Goal: Task Accomplishment & Management: Manage account settings

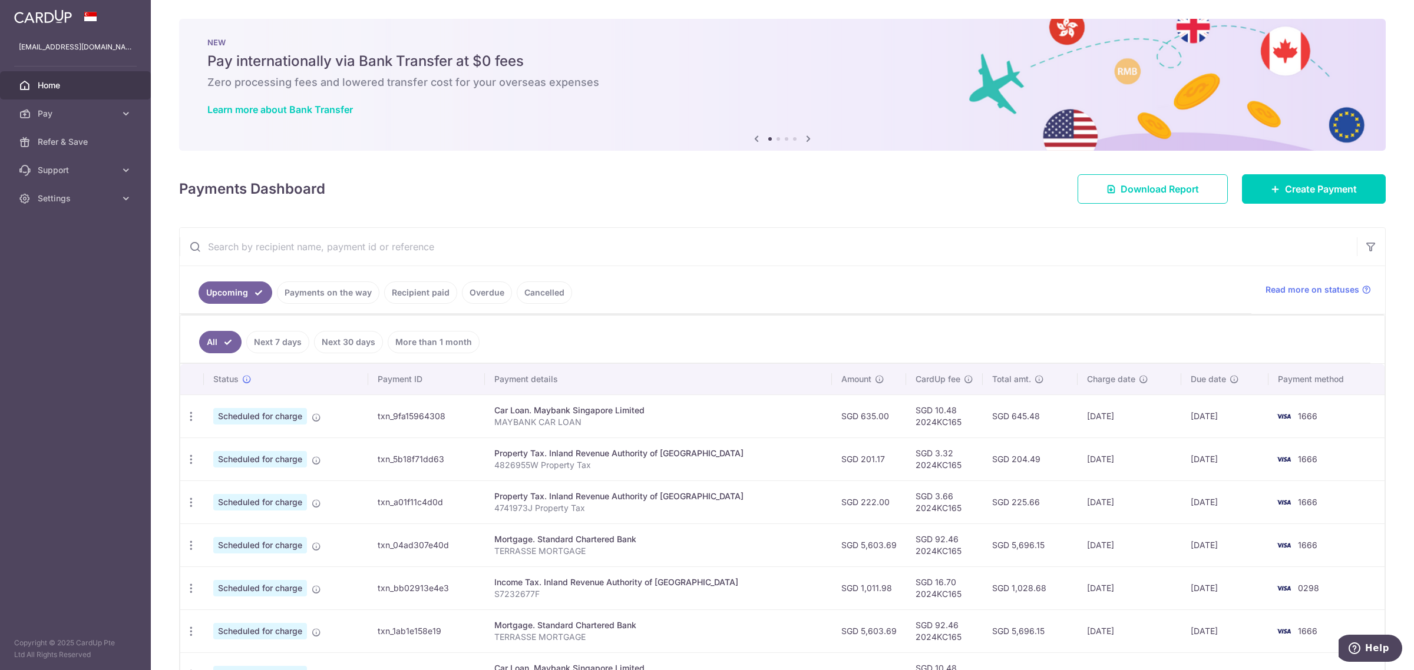
scroll to position [74, 0]
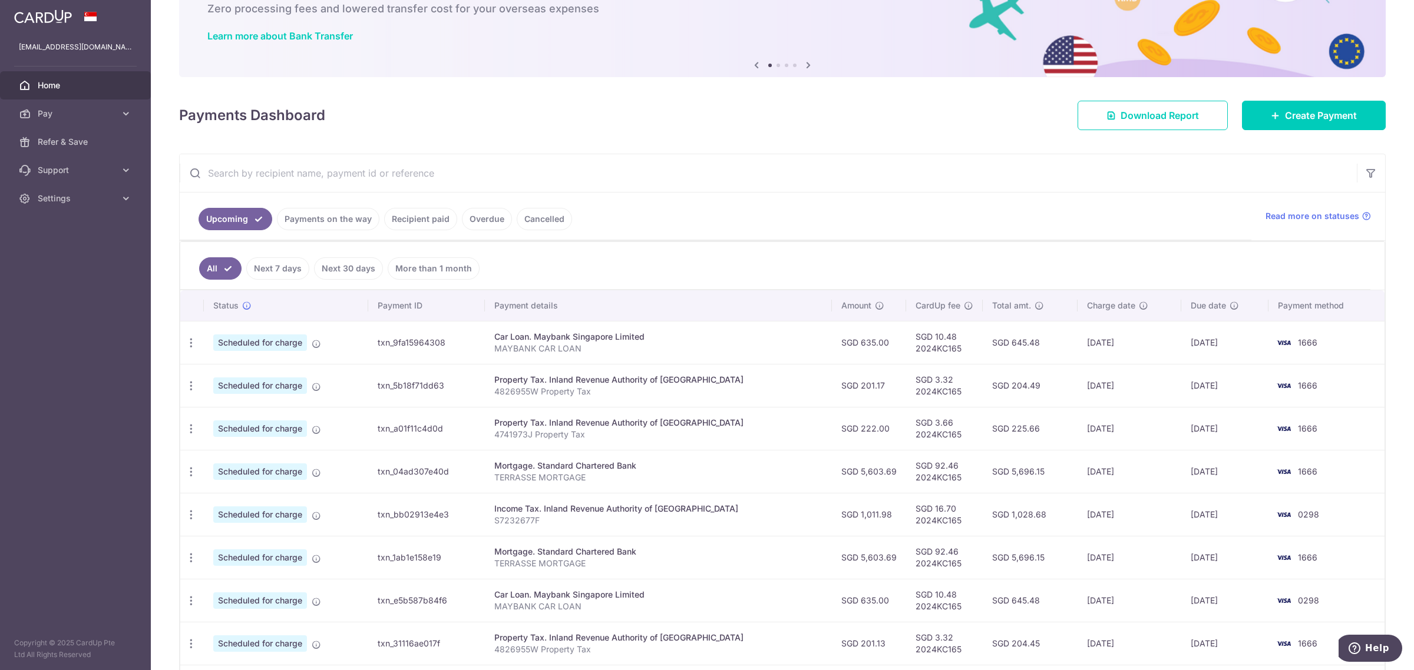
click at [926, 219] on ul "Upcoming Payments on the way Recipient paid Overdue Cancelled" at bounding box center [715, 217] width 1071 height 48
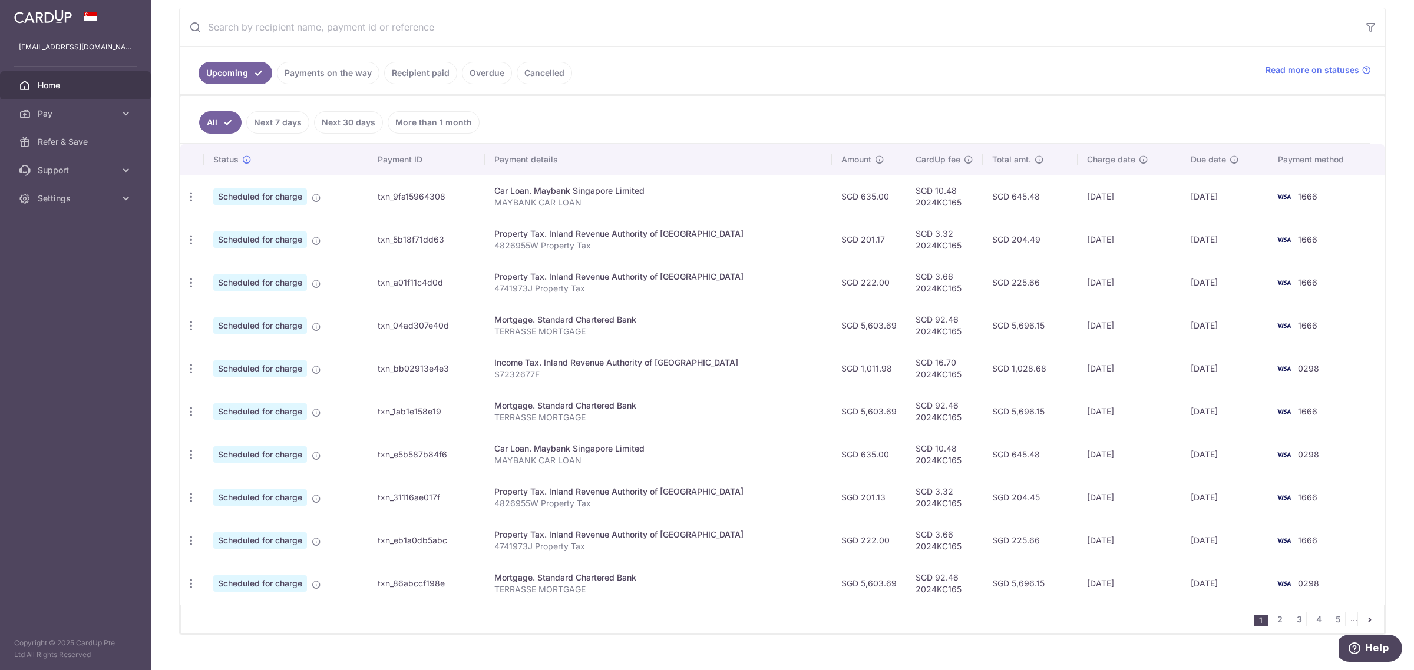
scroll to position [221, 0]
click at [187, 325] on icon "button" at bounding box center [191, 325] width 12 height 12
click at [250, 359] on span "Update payment" at bounding box center [254, 357] width 80 height 14
radio input "true"
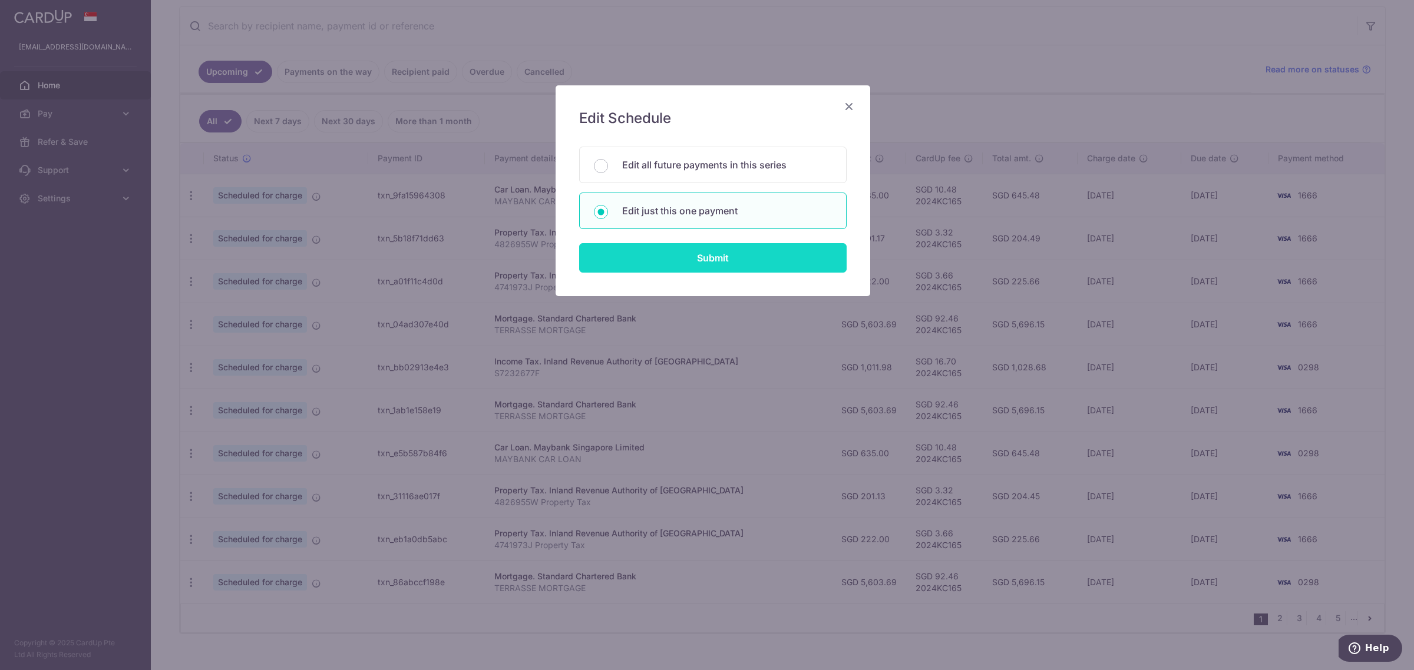
click at [757, 264] on input "Submit" at bounding box center [712, 257] width 267 height 29
radio input "true"
type input "5,603.69"
type input "[DATE]"
type input "TERRASSE MORTGAGE"
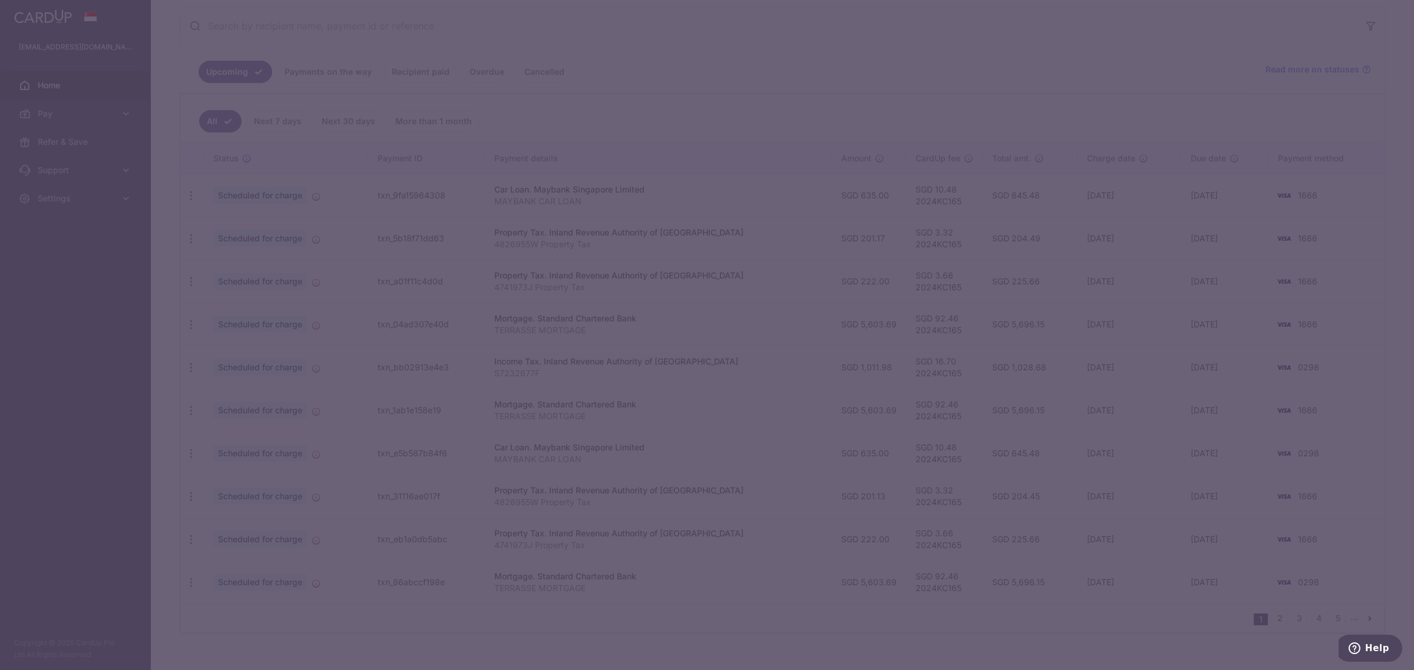
type input "2024KC165"
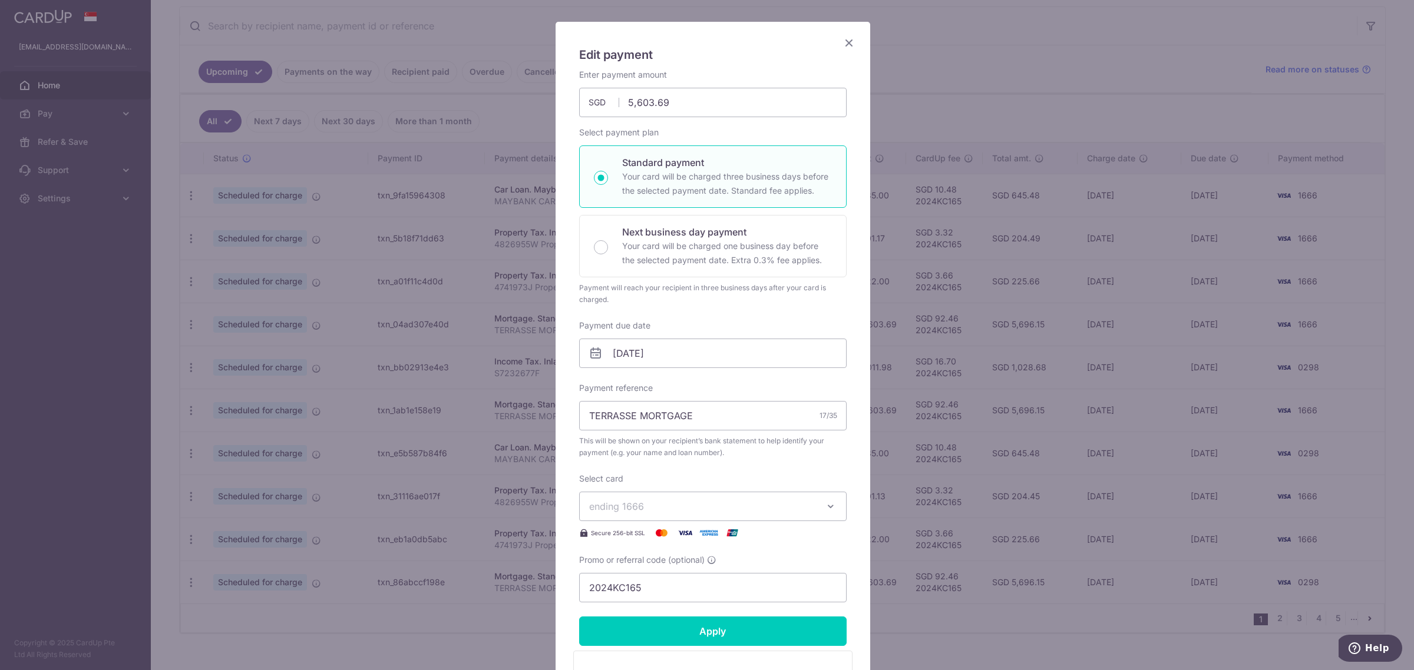
scroll to position [147, 0]
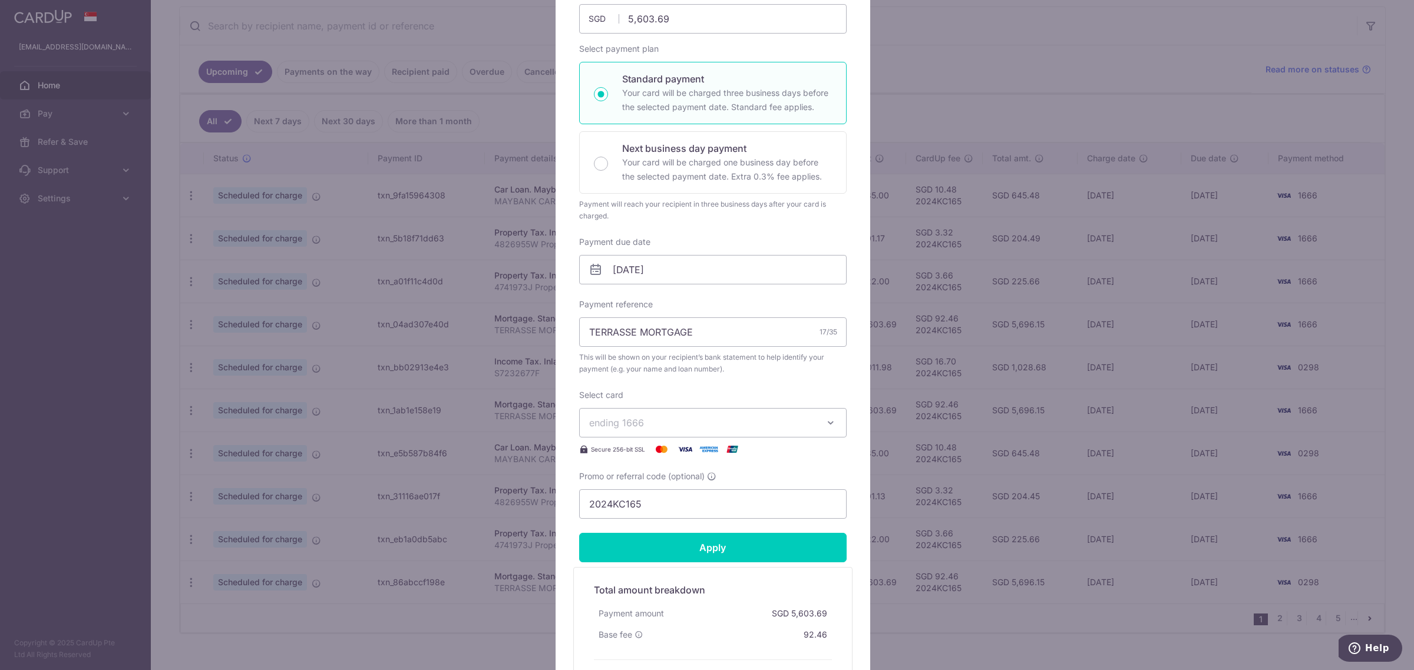
click at [705, 420] on span "ending 1666" at bounding box center [702, 423] width 226 height 14
click at [688, 473] on span "**** 0298" at bounding box center [712, 478] width 247 height 14
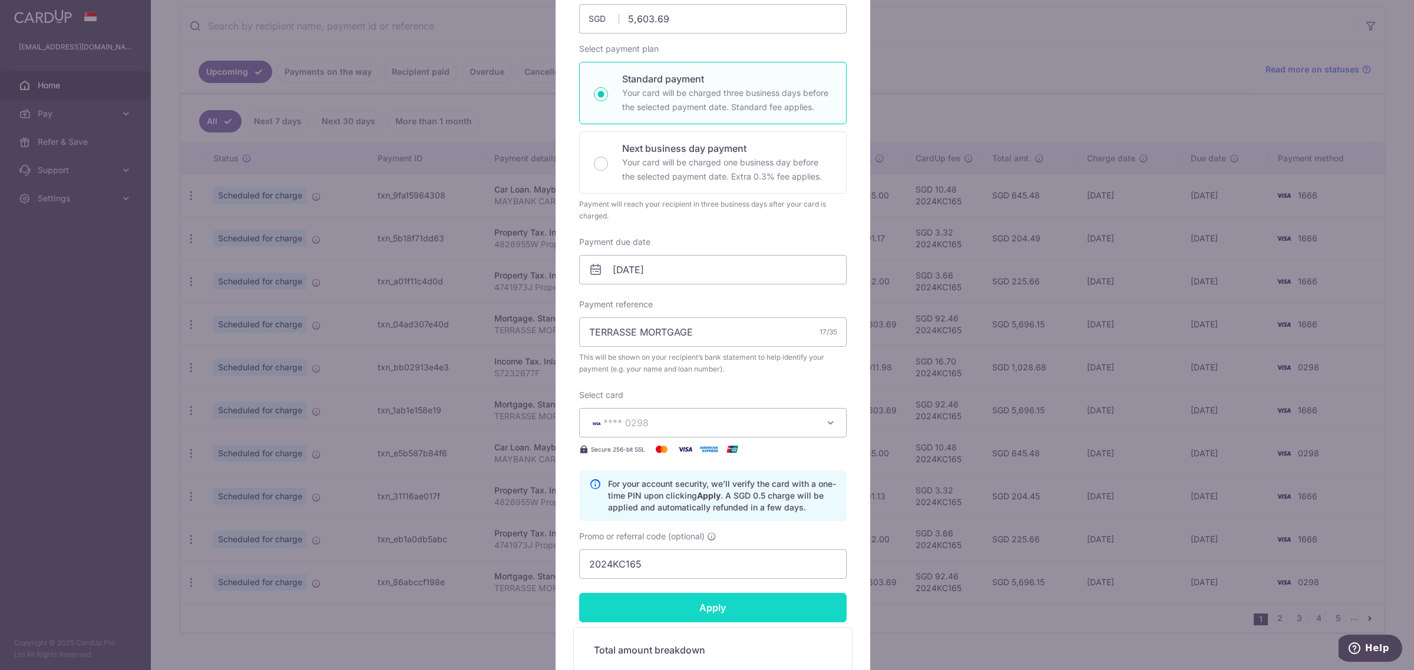
click at [710, 610] on input "Apply" at bounding box center [712, 607] width 267 height 29
type input "Successfully Applied"
click at [988, 110] on div "Edit payment By clicking apply, you will make changes to all payments to Standa…" at bounding box center [707, 335] width 1414 height 670
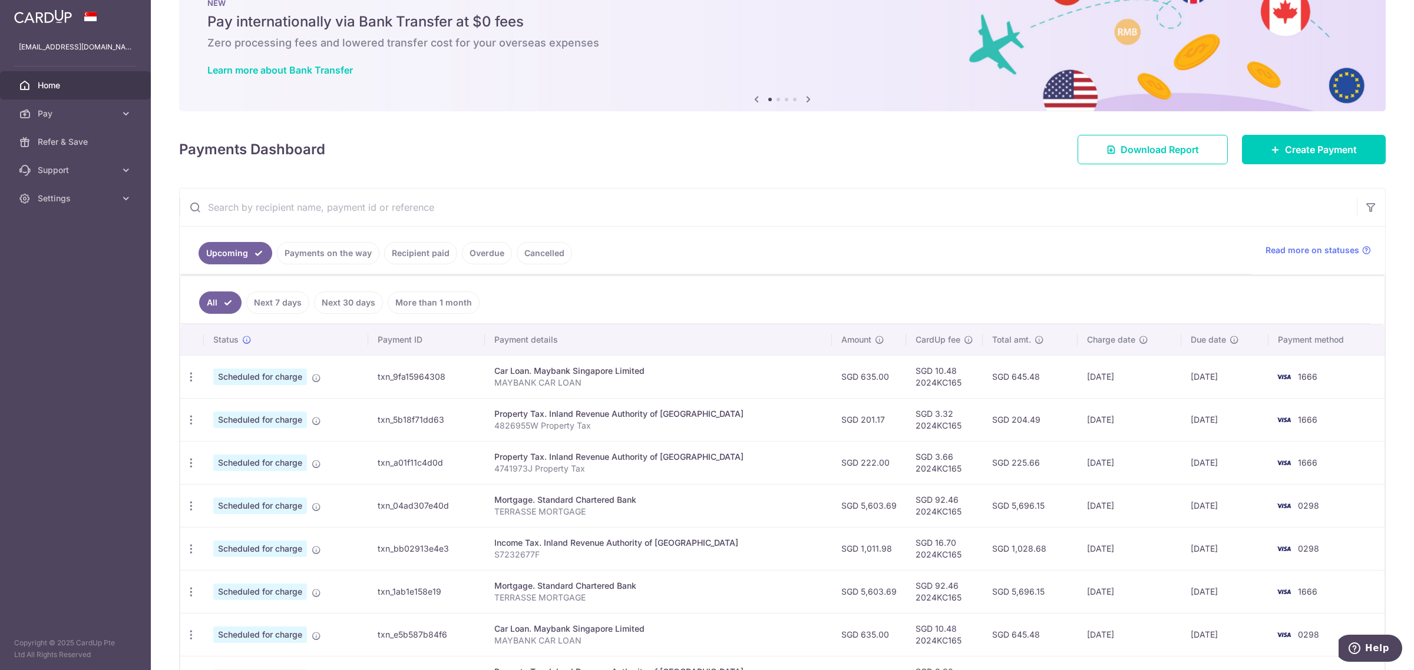
scroll to position [74, 0]
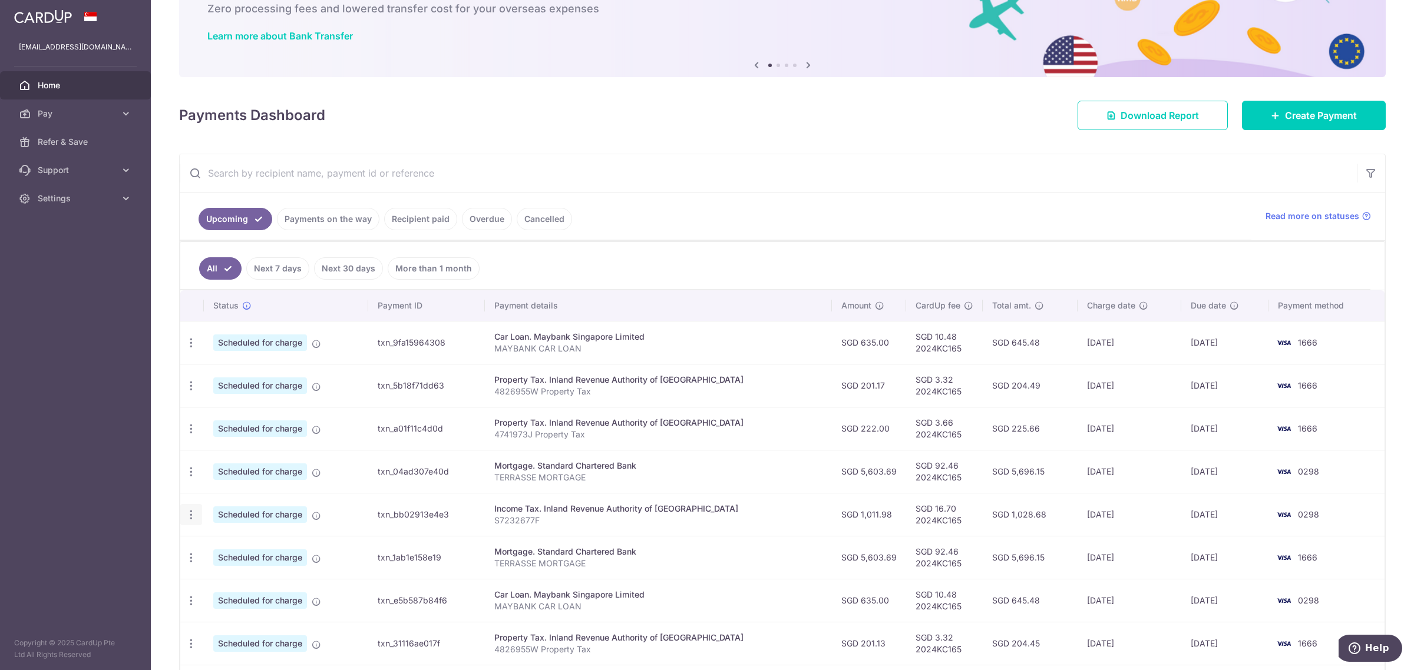
click at [186, 517] on icon "button" at bounding box center [191, 515] width 12 height 12
click at [247, 551] on span "Update payment" at bounding box center [254, 547] width 80 height 14
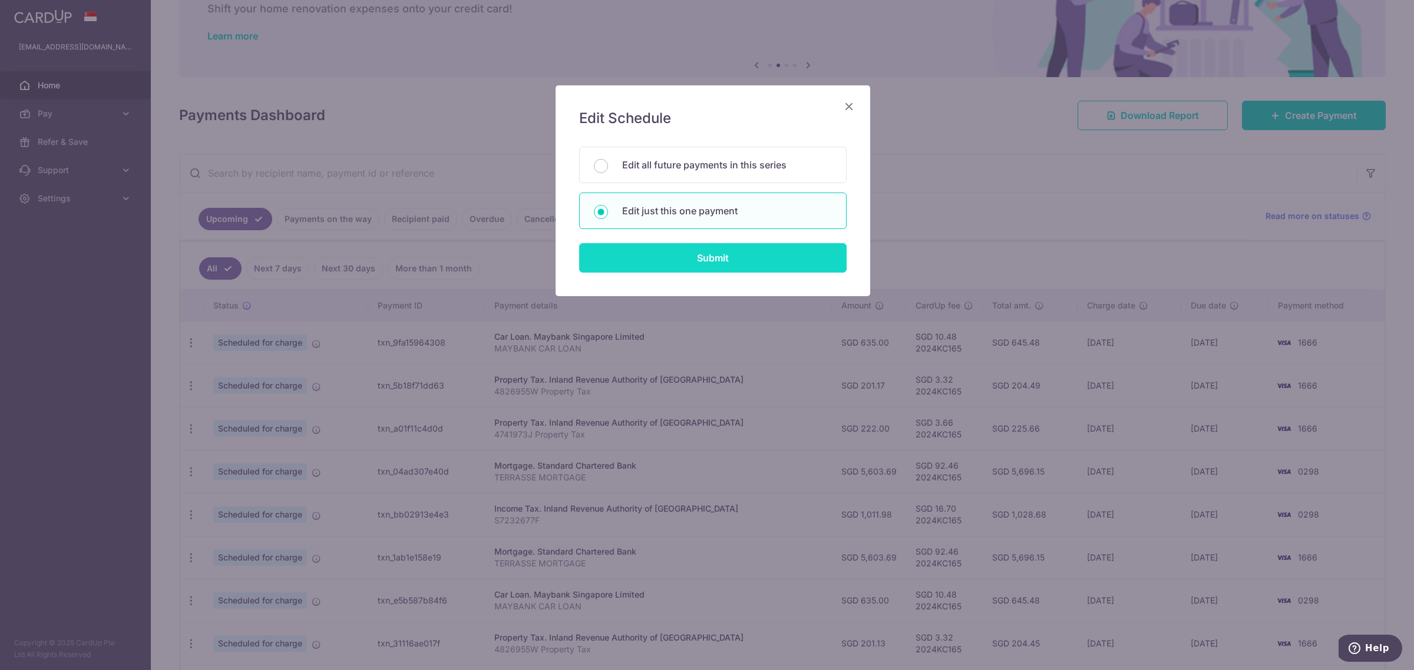
click at [717, 263] on input "Submit" at bounding box center [712, 257] width 267 height 29
radio input "true"
type input "1,011.98"
type input "25/10/2025"
type input "S7232677F"
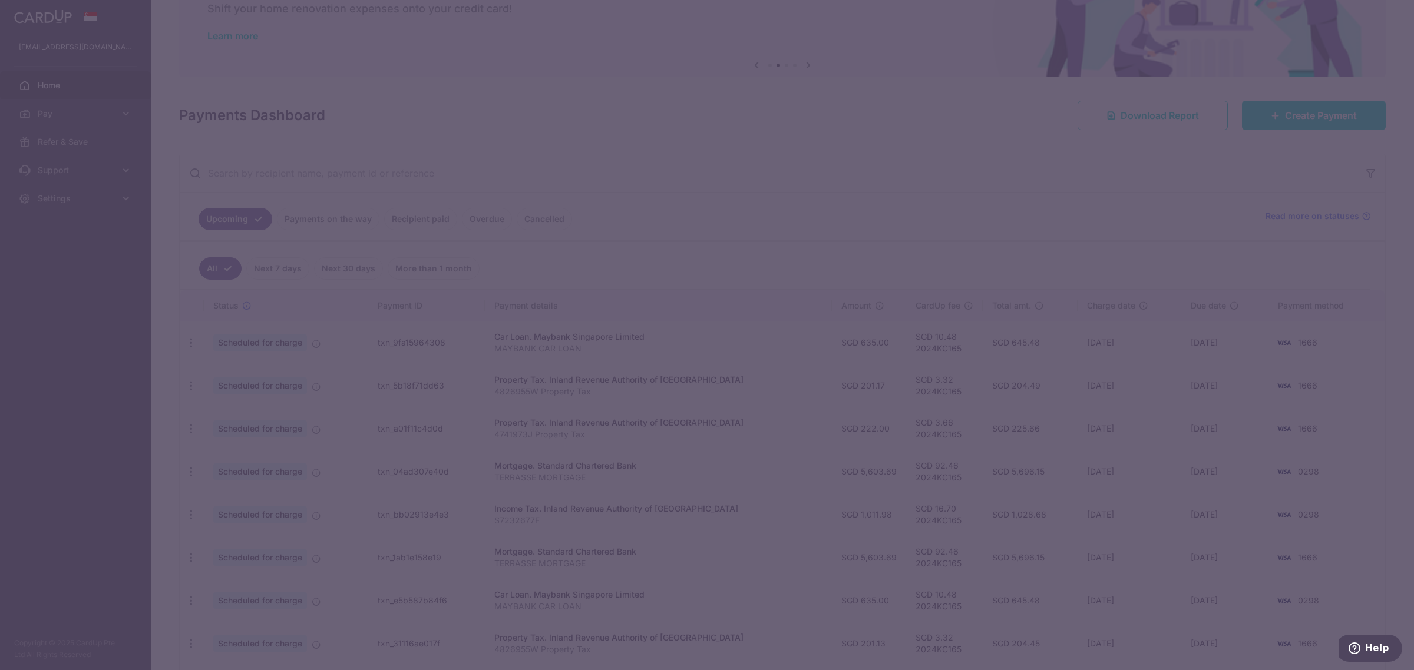
type input "2024KC165"
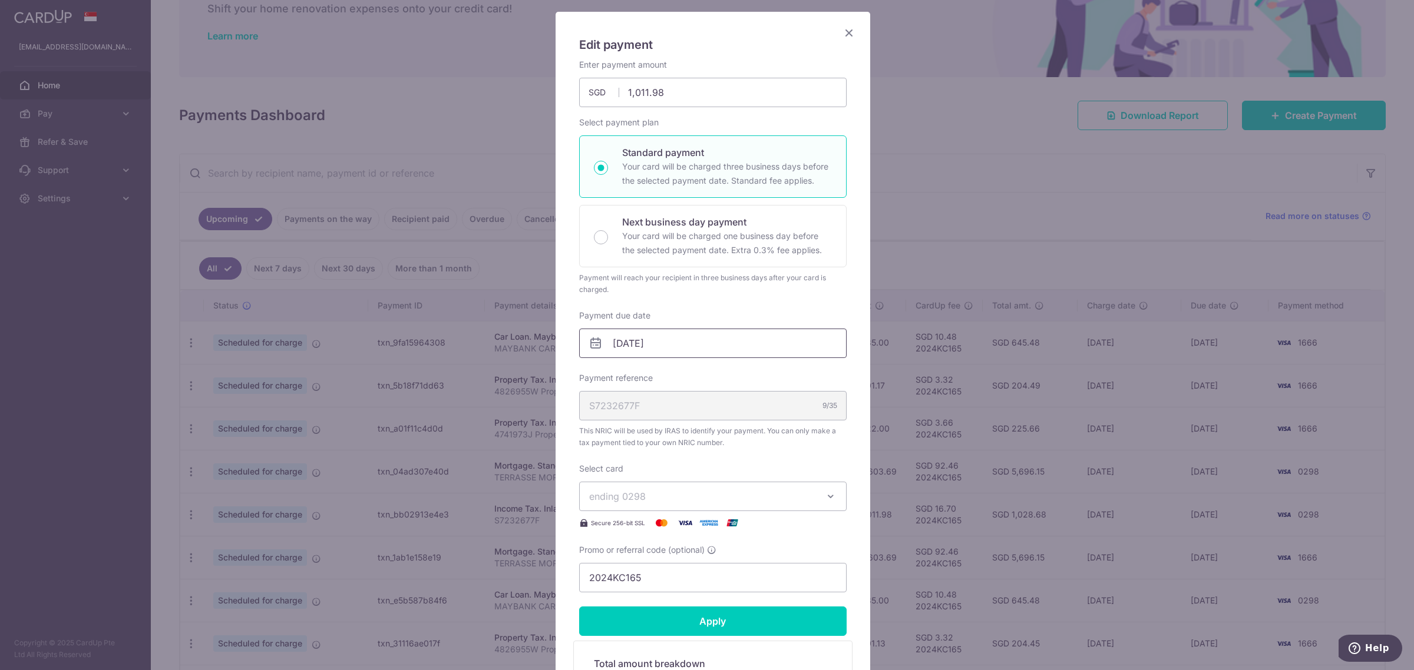
click at [722, 342] on input "25/10/2025" at bounding box center [712, 343] width 267 height 29
click at [685, 496] on link "23" at bounding box center [691, 498] width 19 height 19
type input "[DATE]"
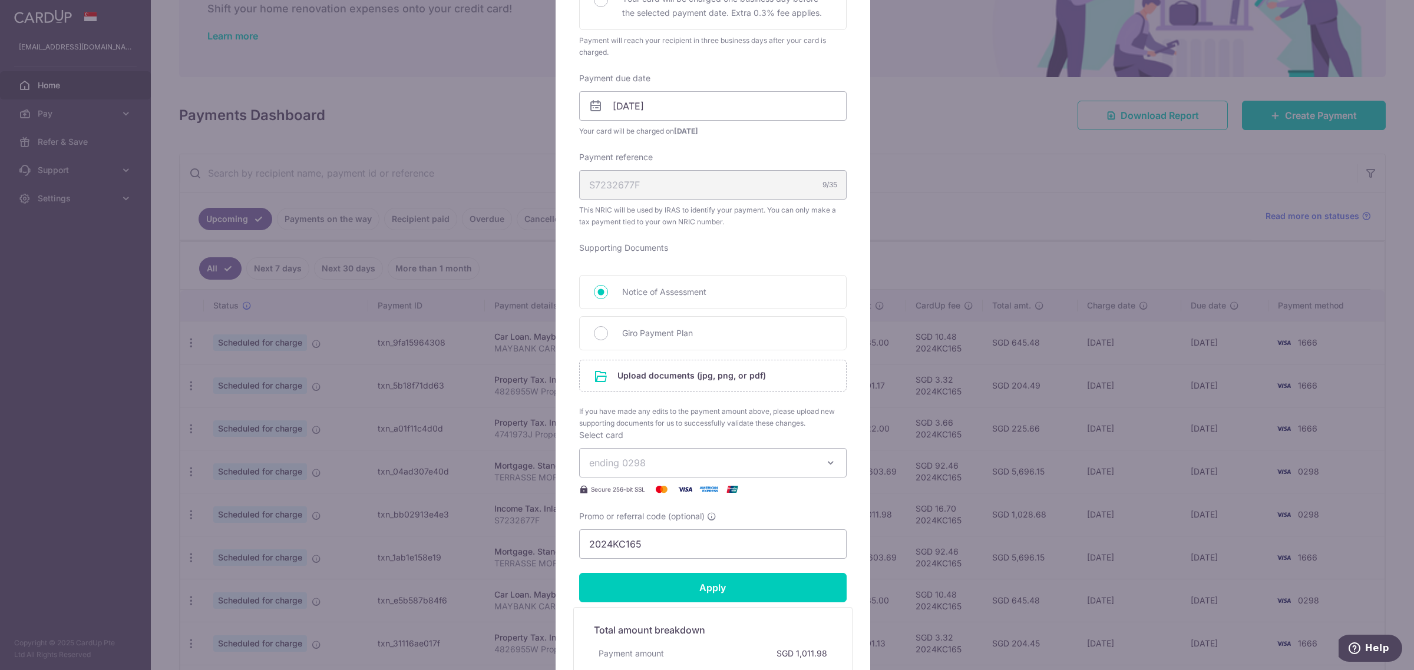
scroll to position [368, 0]
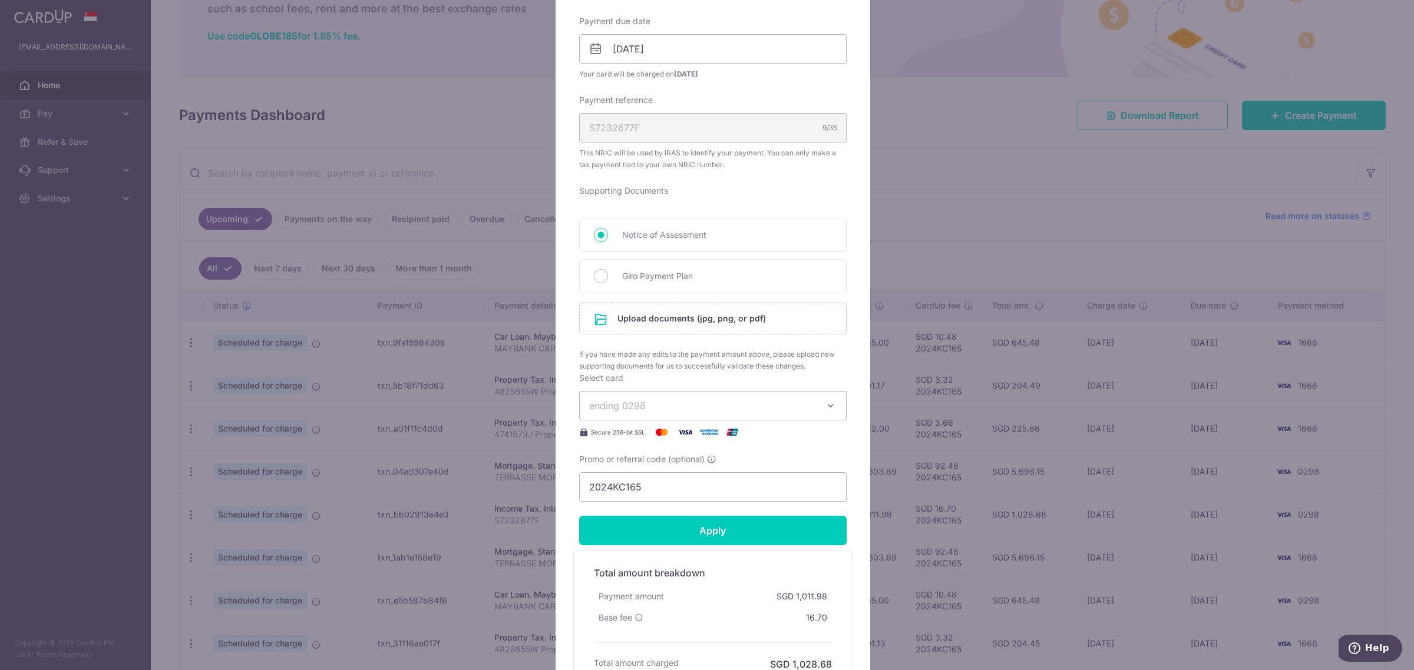
click at [762, 412] on span "ending 0298" at bounding box center [702, 406] width 226 height 14
click at [699, 496] on span "**** 1666" at bounding box center [712, 489] width 247 height 14
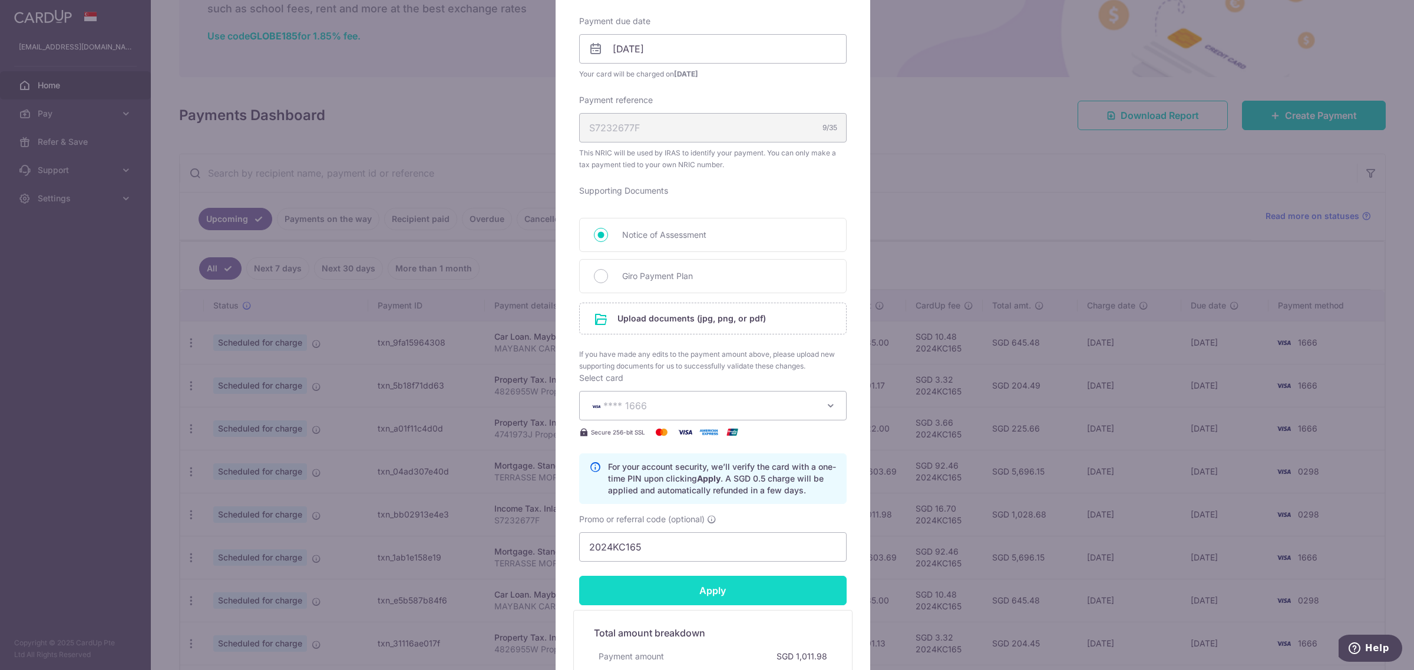
click at [730, 598] on input "Apply" at bounding box center [712, 590] width 267 height 29
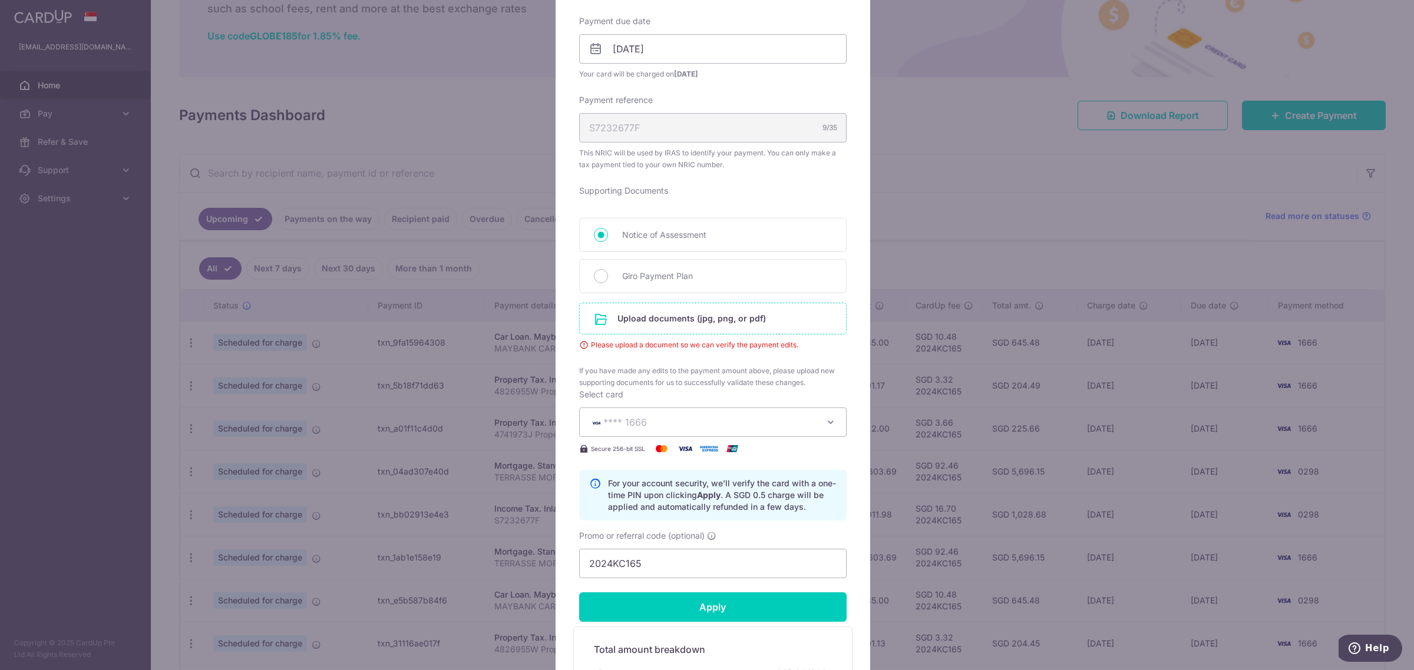
click at [714, 325] on input "file" at bounding box center [713, 318] width 266 height 31
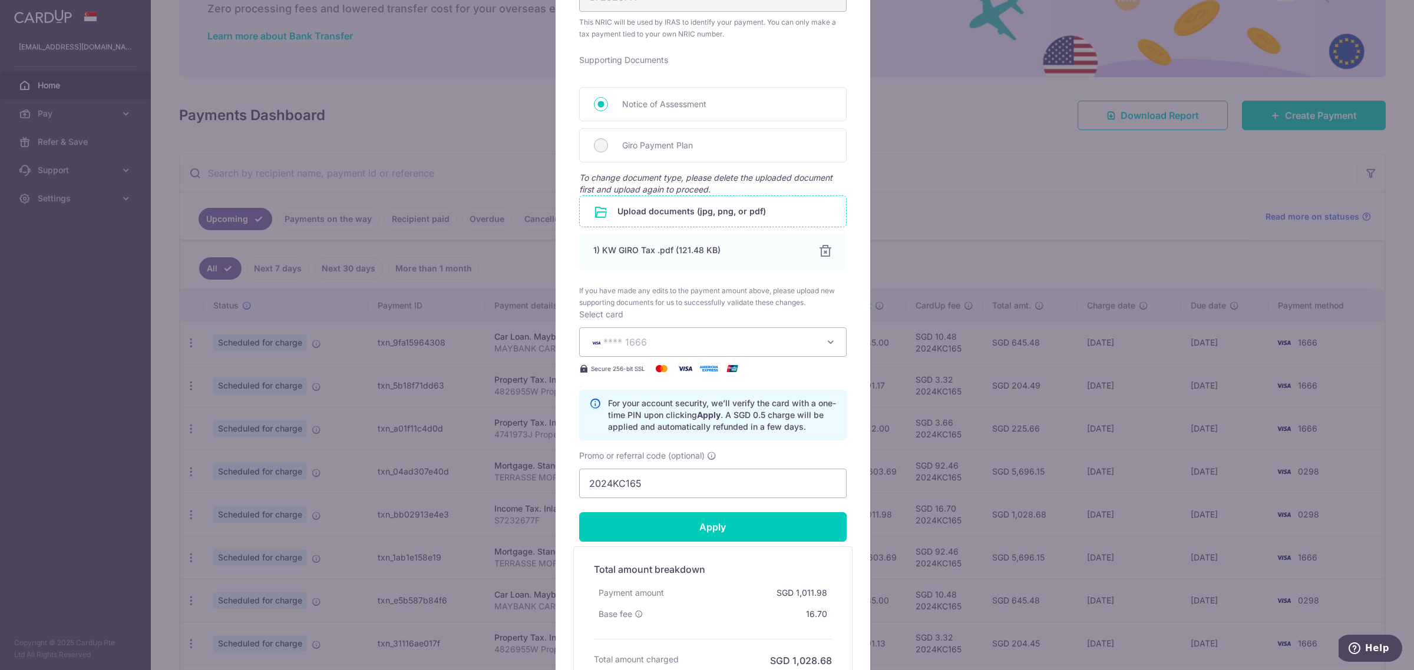
scroll to position [617, 0]
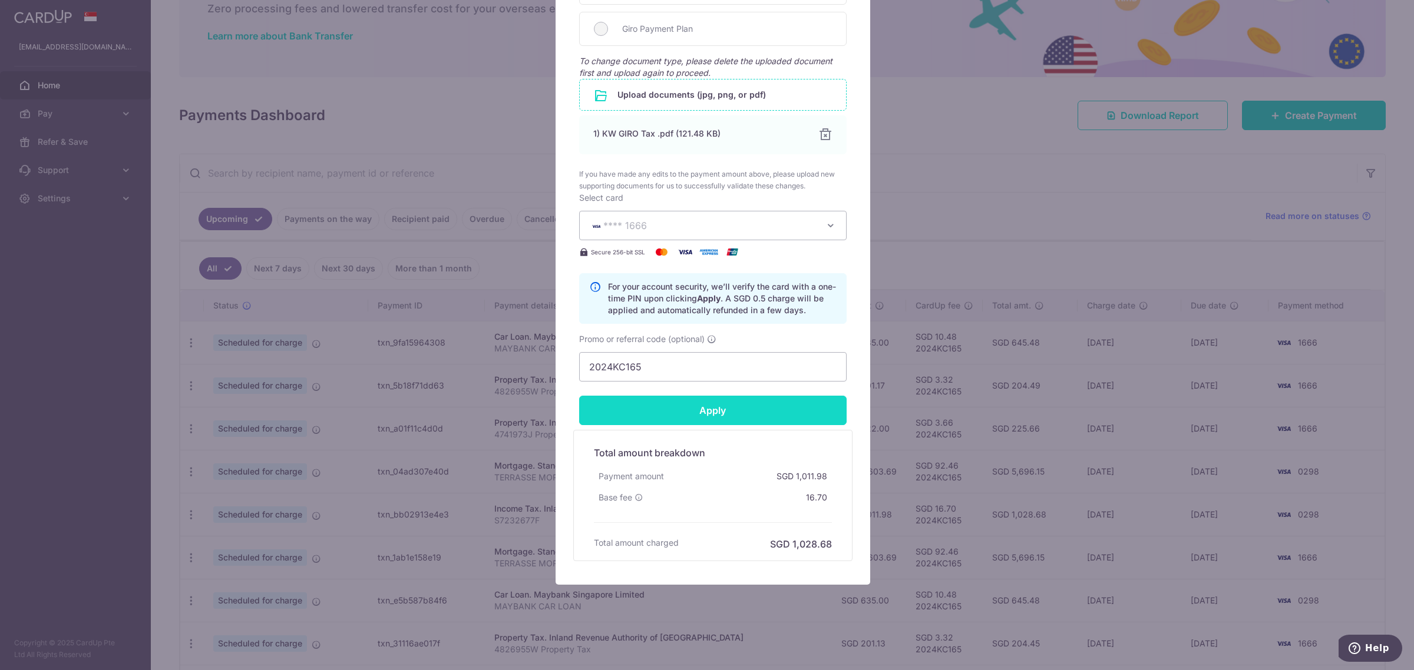
click at [723, 414] on input "Apply" at bounding box center [712, 410] width 267 height 29
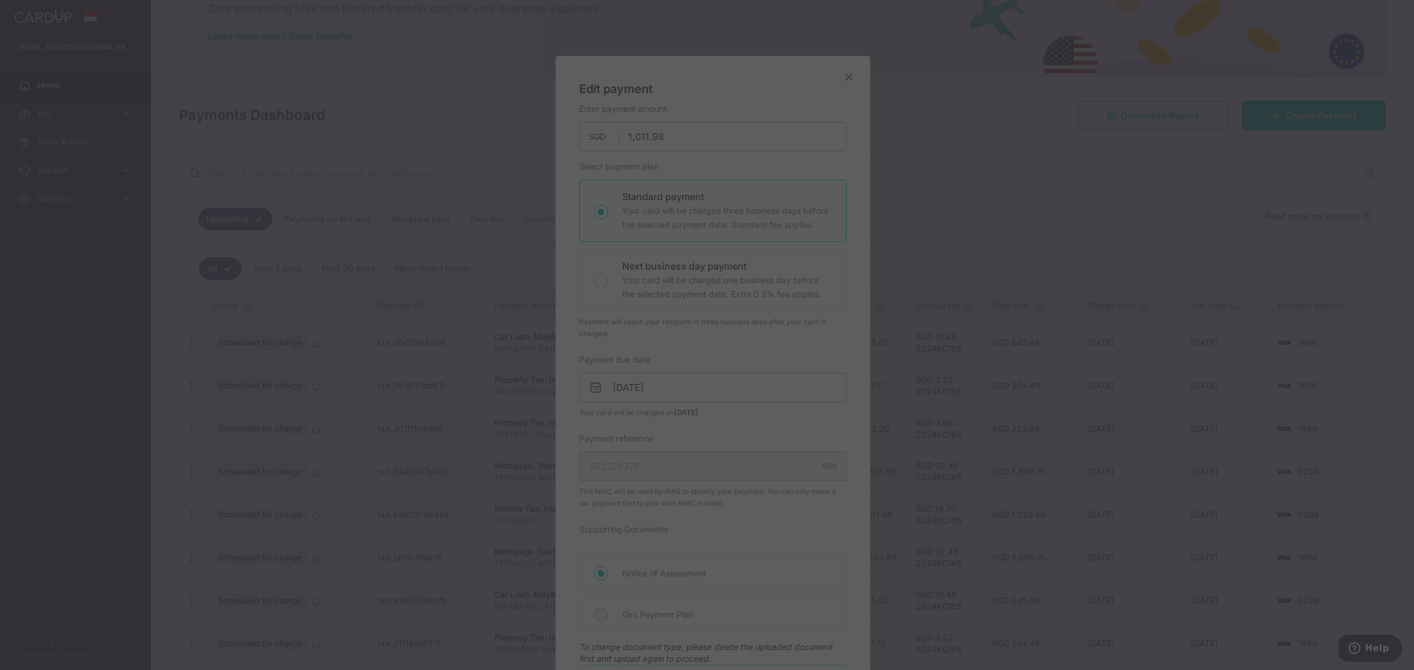
scroll to position [28, 0]
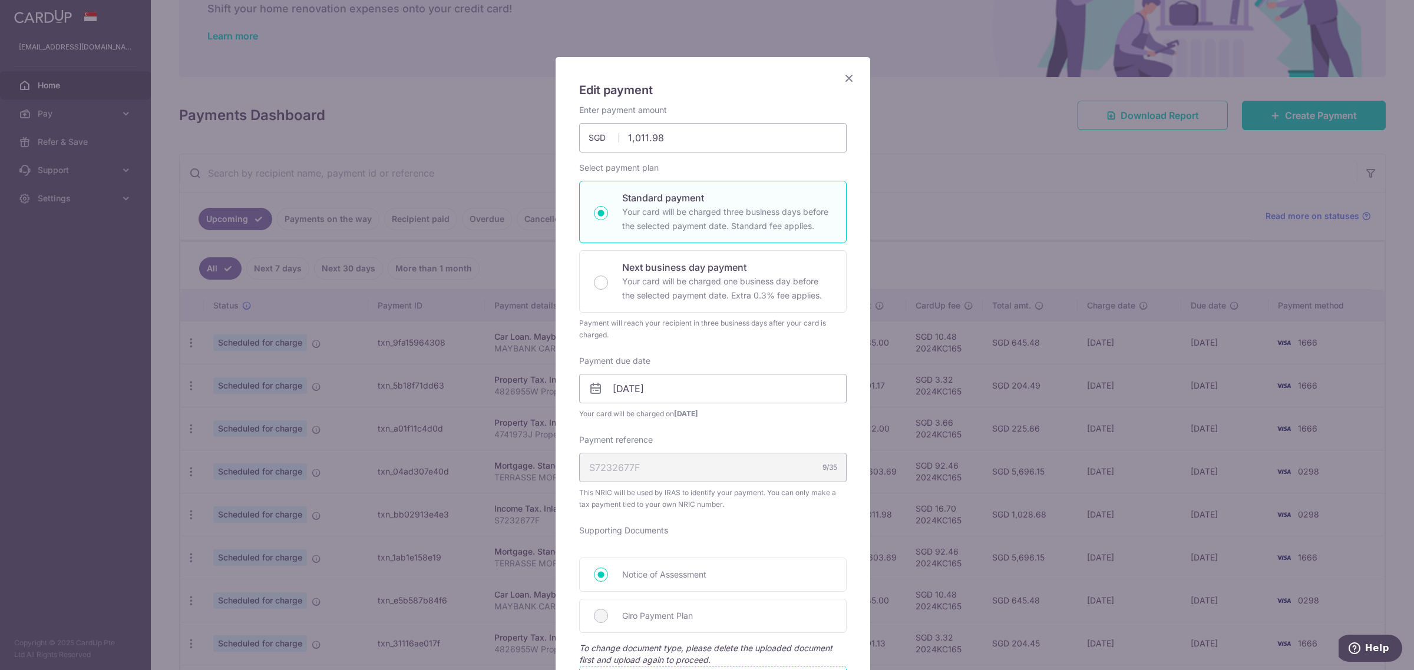
type input "Successfully Applied"
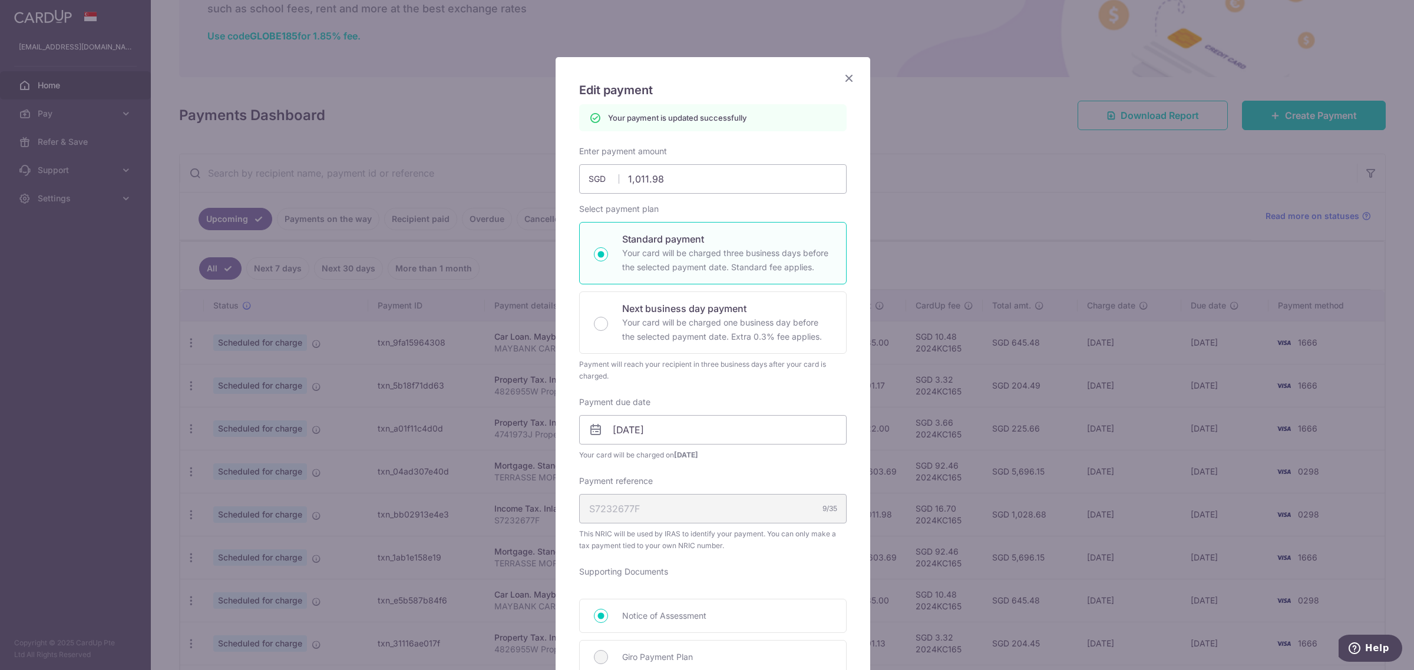
click at [993, 220] on div "Edit payment By clicking apply, you will make changes to all payments to Inland…" at bounding box center [707, 335] width 1414 height 670
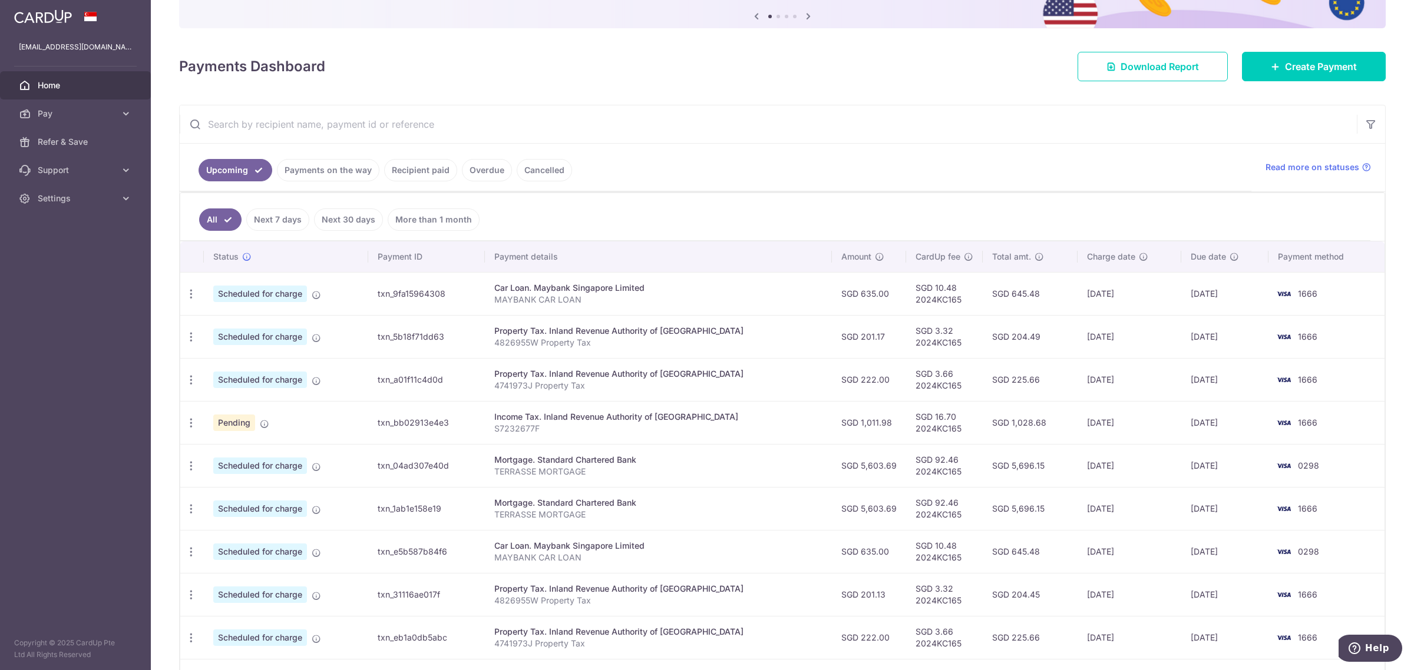
scroll to position [147, 0]
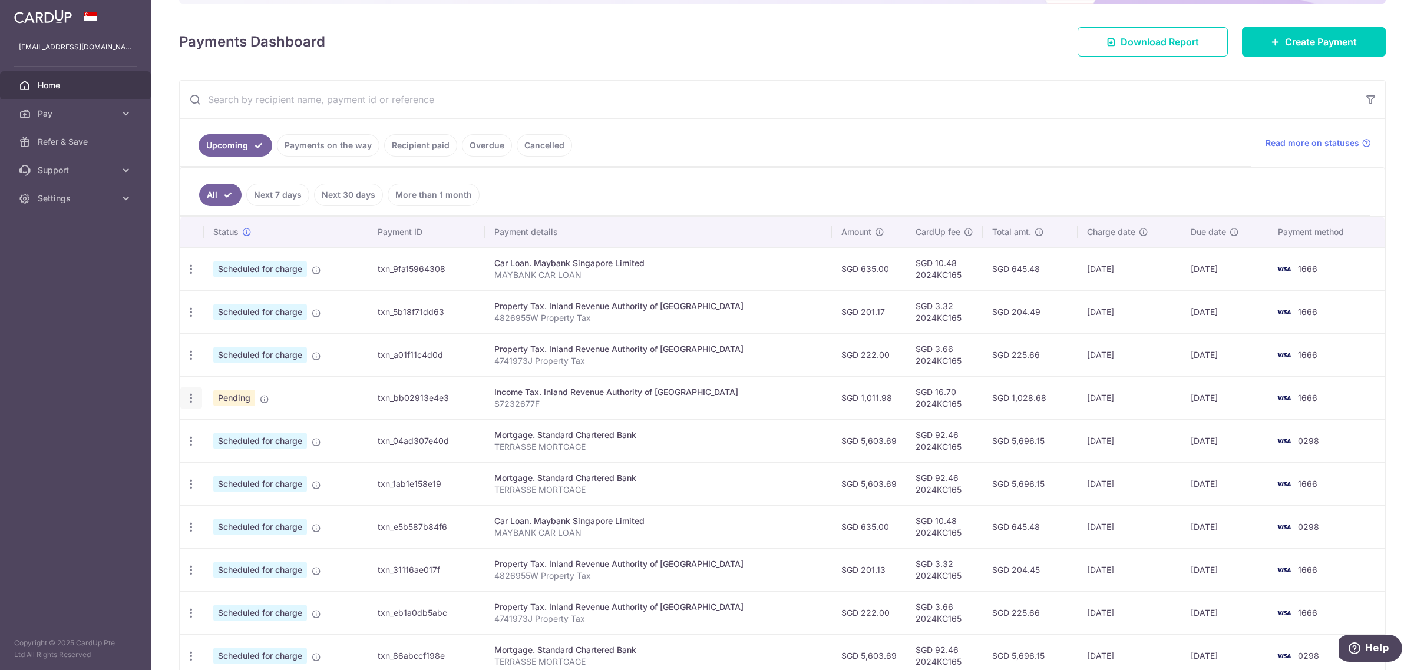
click at [196, 401] on icon "button" at bounding box center [191, 398] width 12 height 12
click at [239, 434] on span "Update payment" at bounding box center [254, 430] width 80 height 14
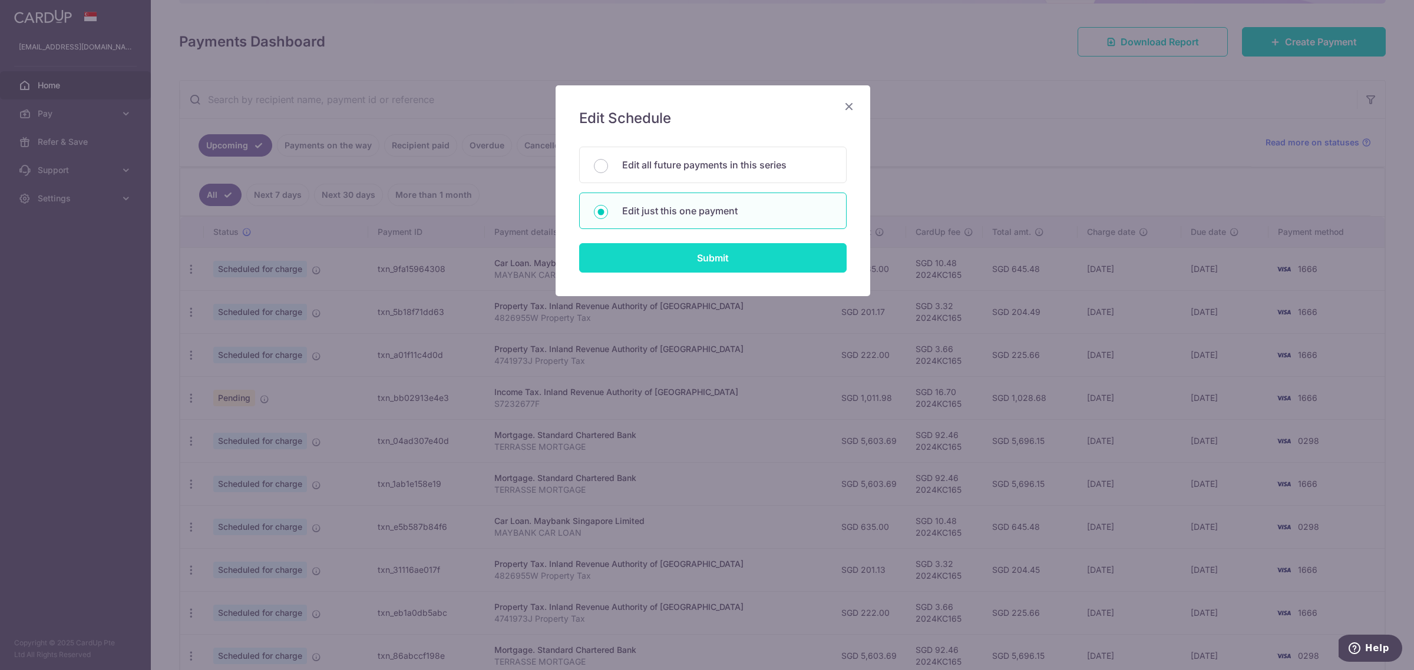
click at [725, 250] on input "Submit" at bounding box center [712, 257] width 267 height 29
radio input "true"
type input "1,011.98"
type input "[DATE]"
type input "S7232677F"
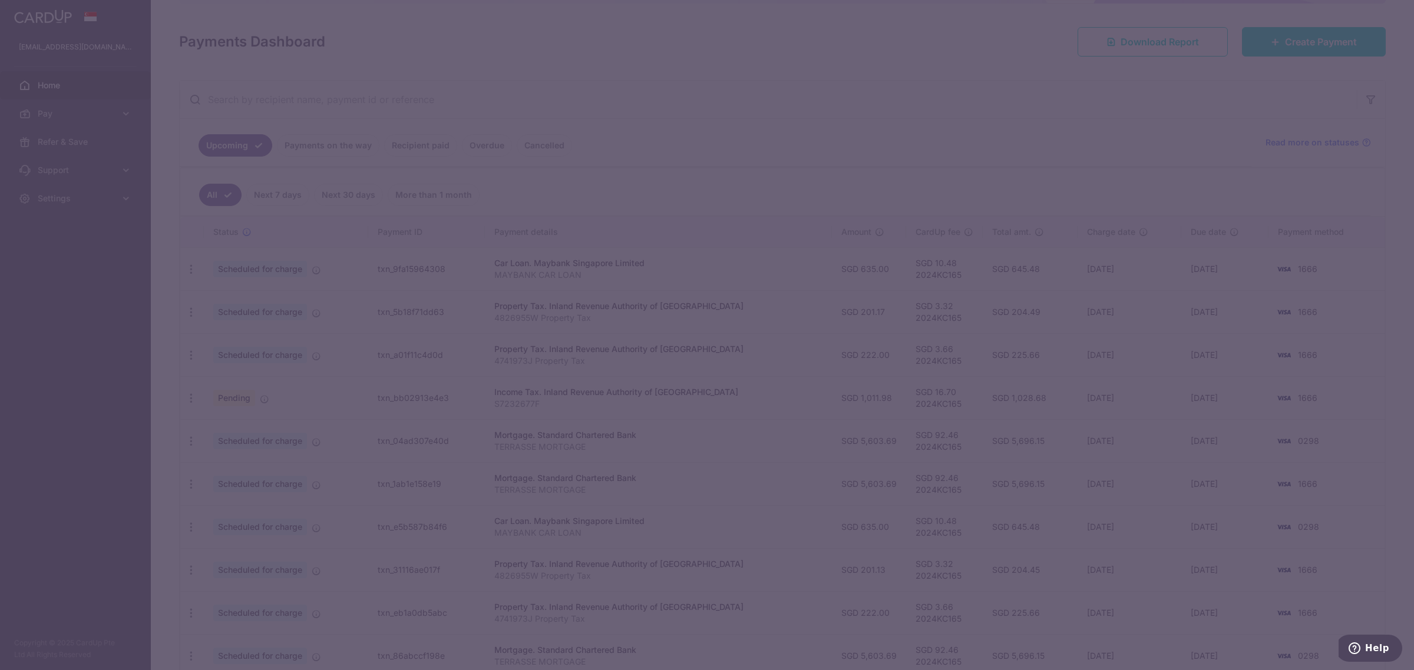
type input "2024KC165"
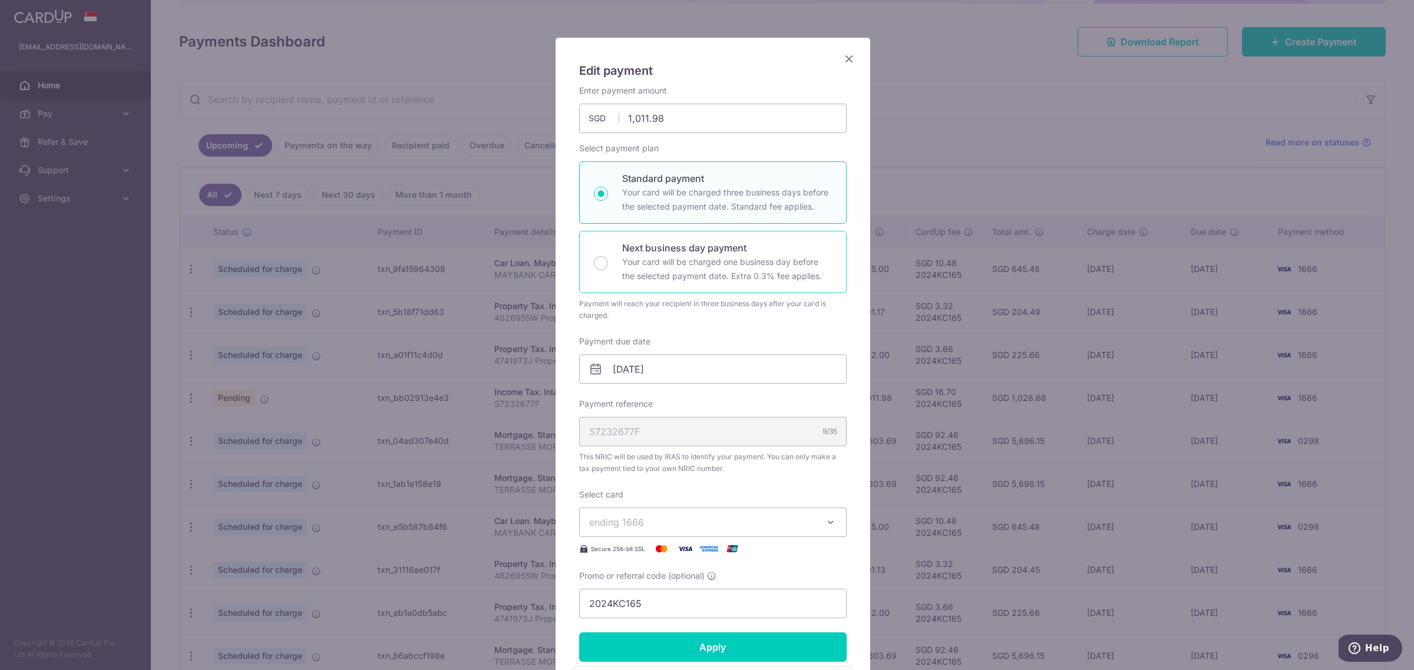
scroll to position [221, 0]
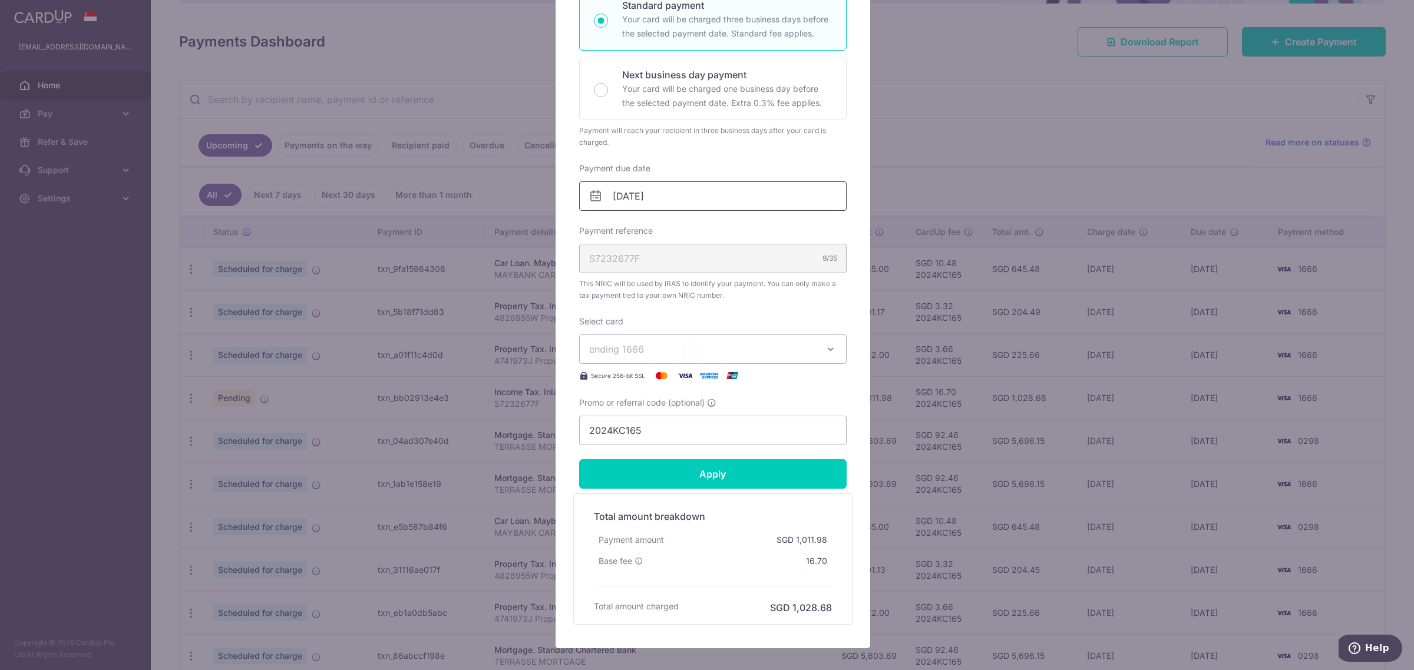
click at [689, 196] on input "[DATE]" at bounding box center [712, 195] width 267 height 29
click at [713, 345] on link "24" at bounding box center [715, 351] width 19 height 19
type input "[DATE]"
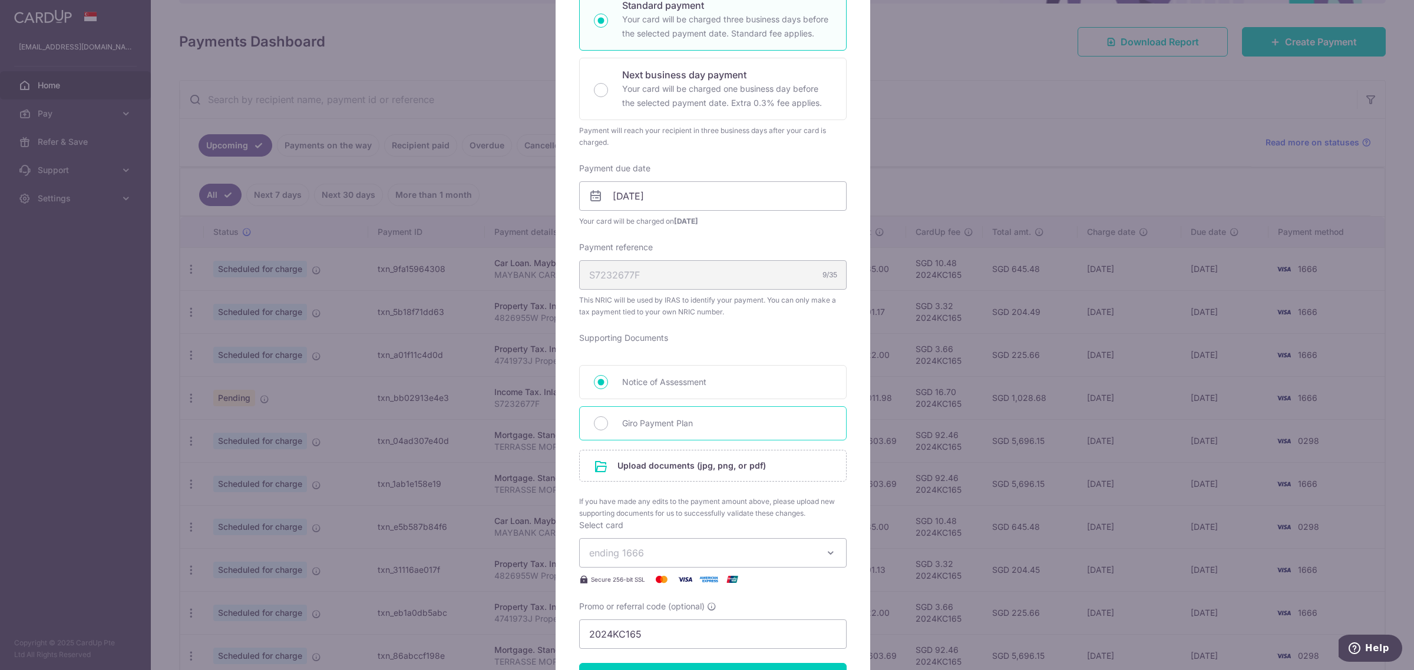
click at [631, 428] on span "Giro Payment Plan" at bounding box center [727, 423] width 210 height 14
click at [608, 428] on input "Giro Payment Plan" at bounding box center [601, 423] width 14 height 14
radio input "true"
click at [697, 469] on input "file" at bounding box center [713, 466] width 266 height 31
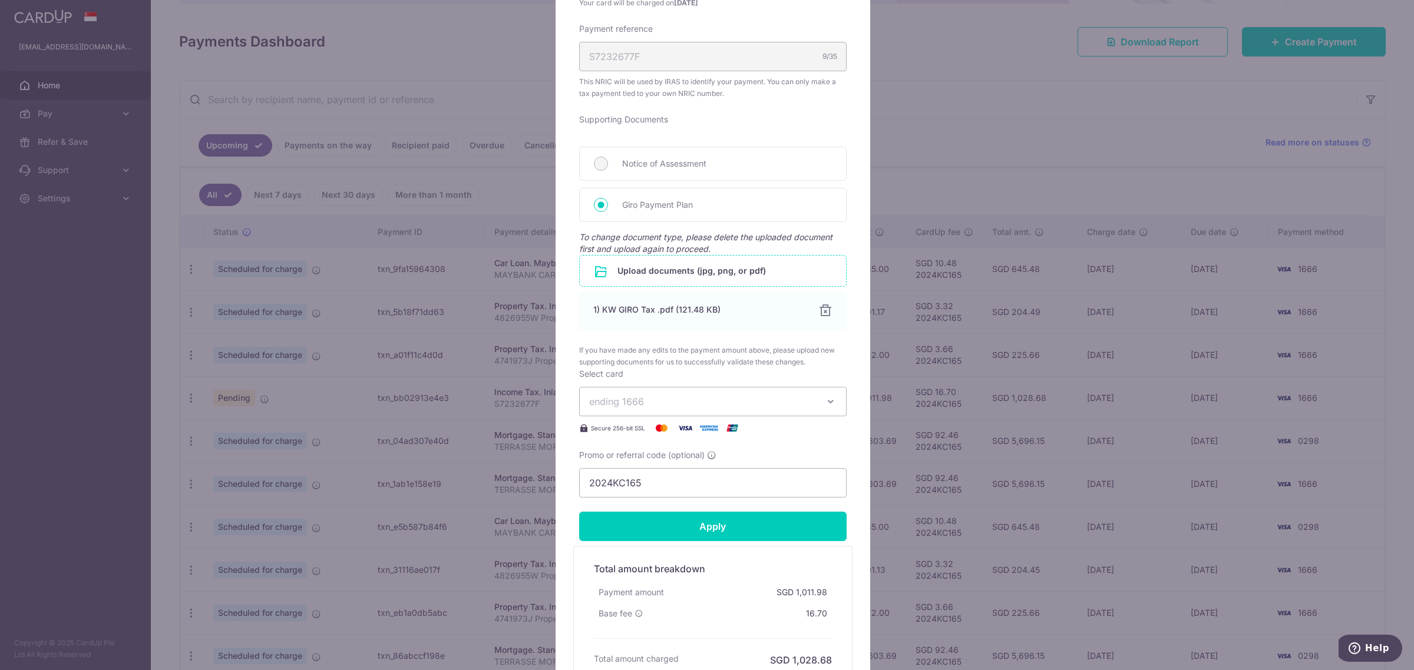
scroll to position [515, 0]
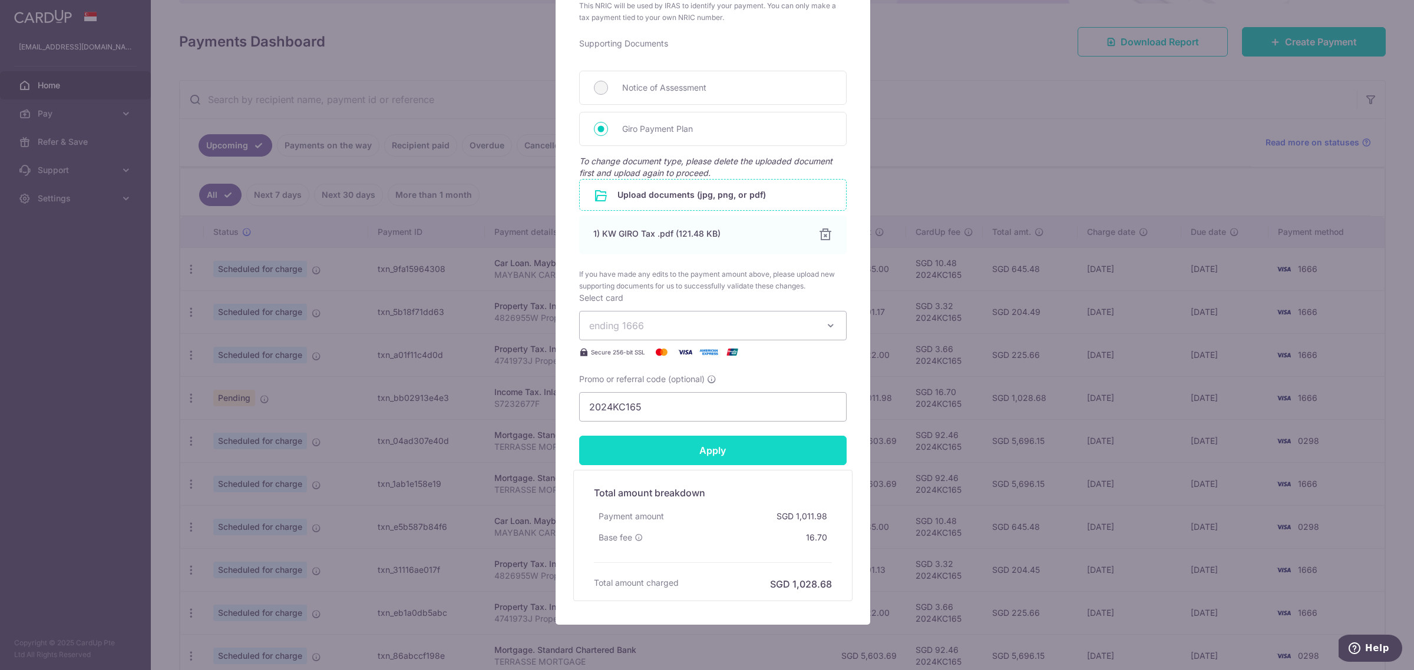
drag, startPoint x: 742, startPoint y: 454, endPoint x: 741, endPoint y: 459, distance: 6.0
click at [741, 459] on input "Apply" at bounding box center [712, 450] width 267 height 29
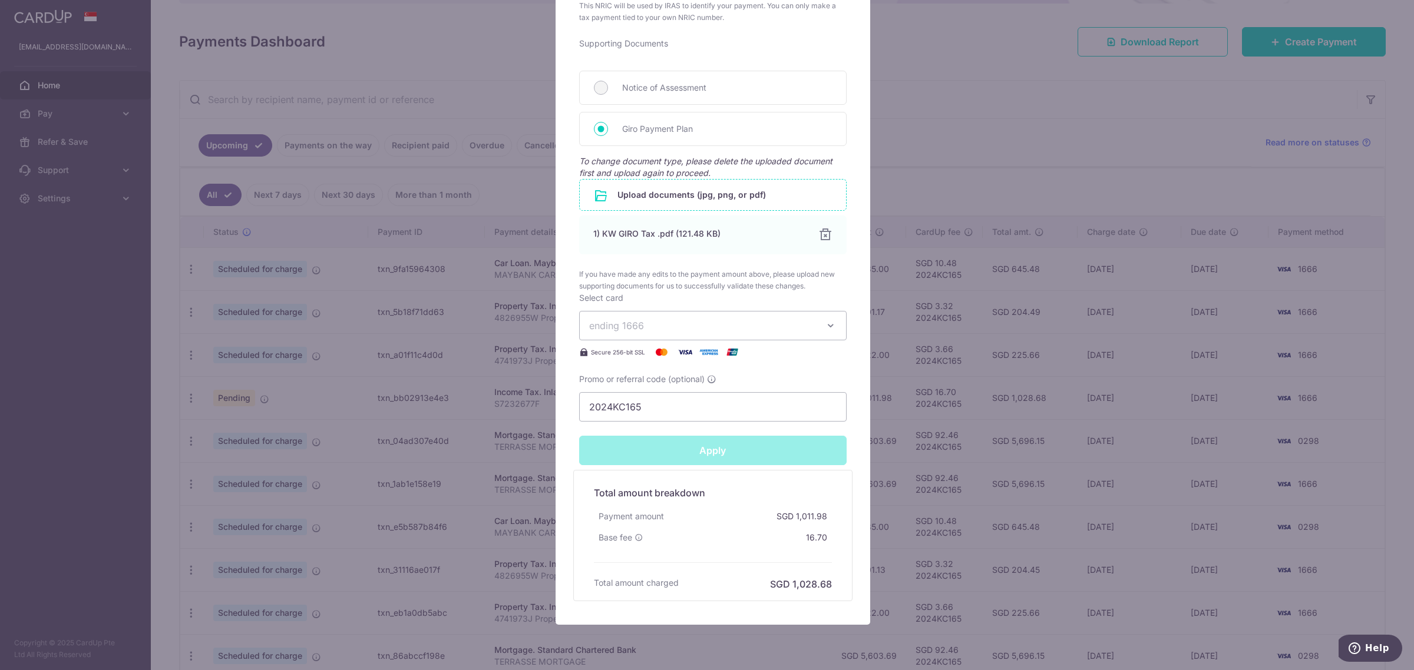
type input "Successfully Applied"
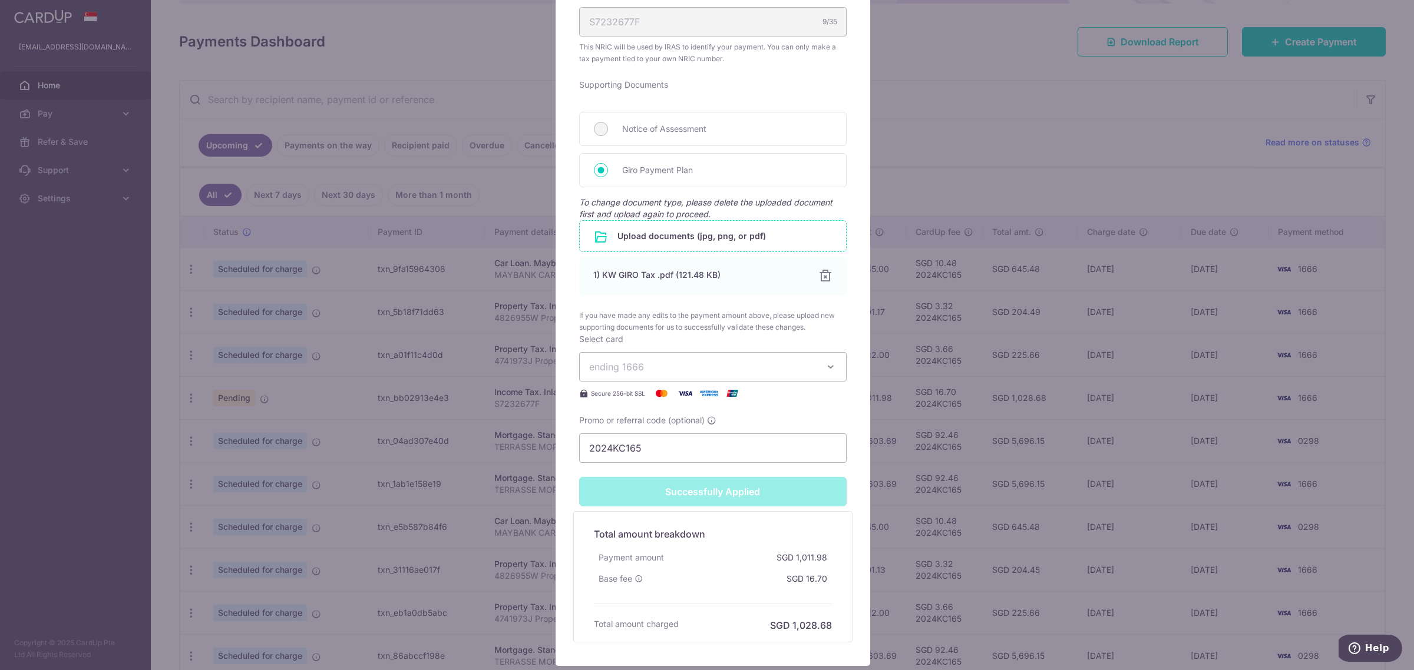
scroll to position [557, 0]
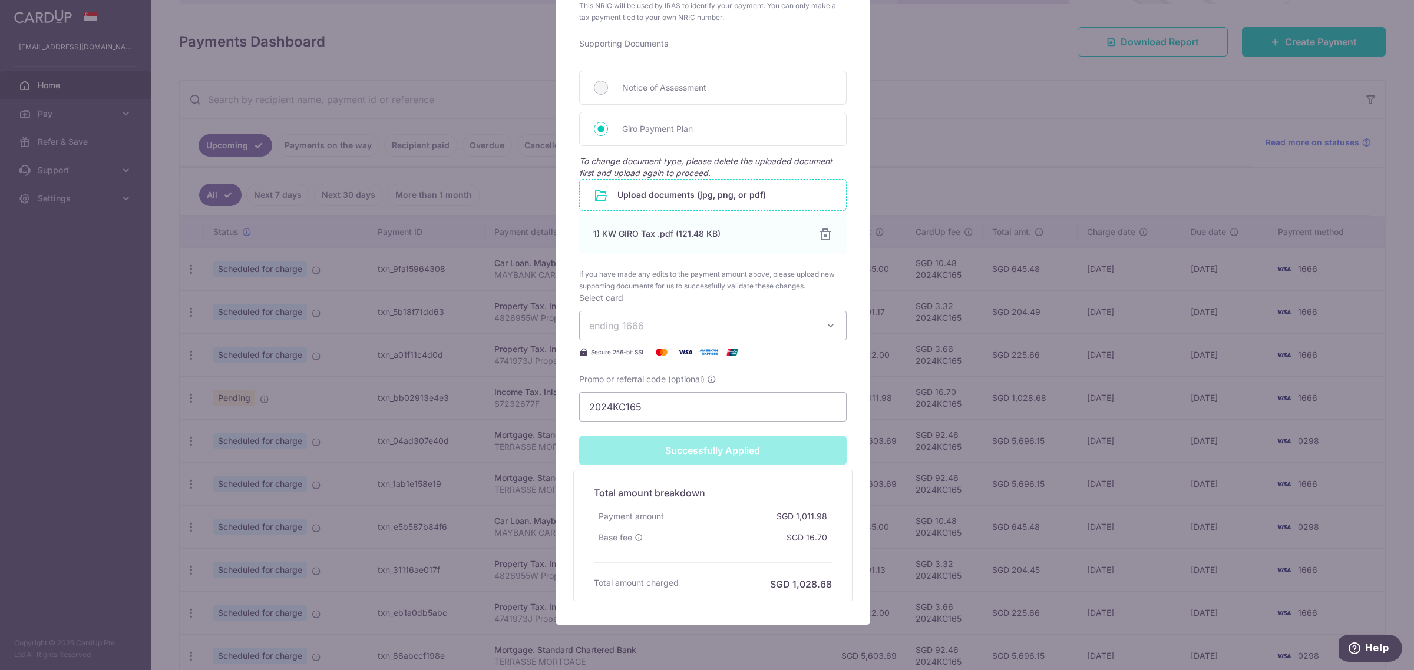
click at [973, 174] on div "Edit payment By clicking apply, you will make changes to all payments to Inland…" at bounding box center [707, 335] width 1414 height 670
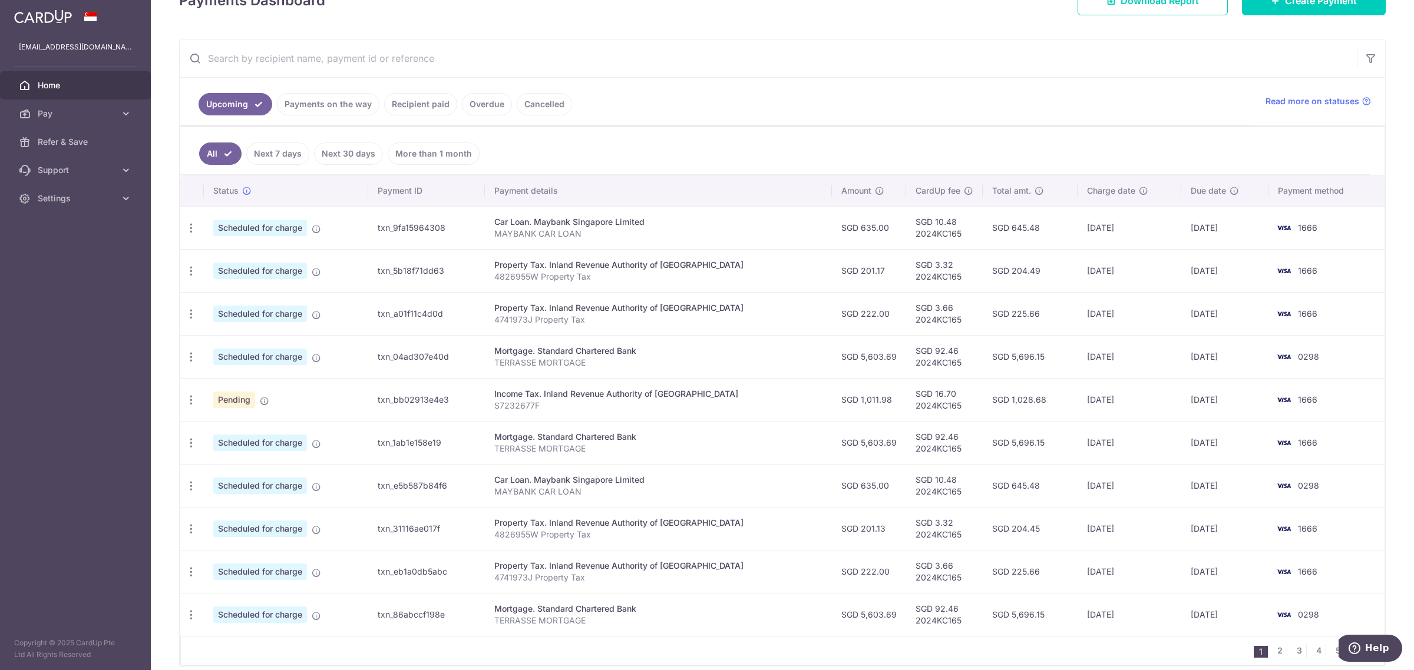
scroll to position [221, 0]
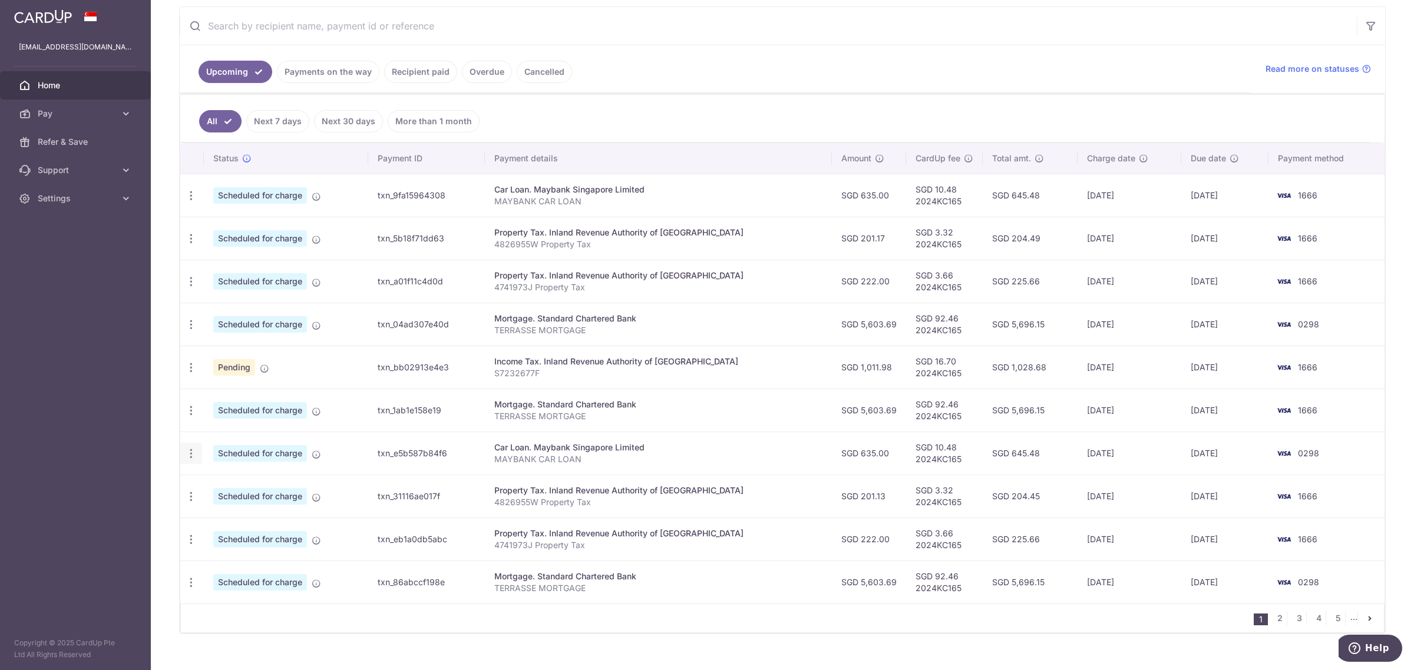
click at [187, 460] on icon "button" at bounding box center [191, 454] width 12 height 12
click at [268, 487] on span "Update payment" at bounding box center [254, 486] width 80 height 14
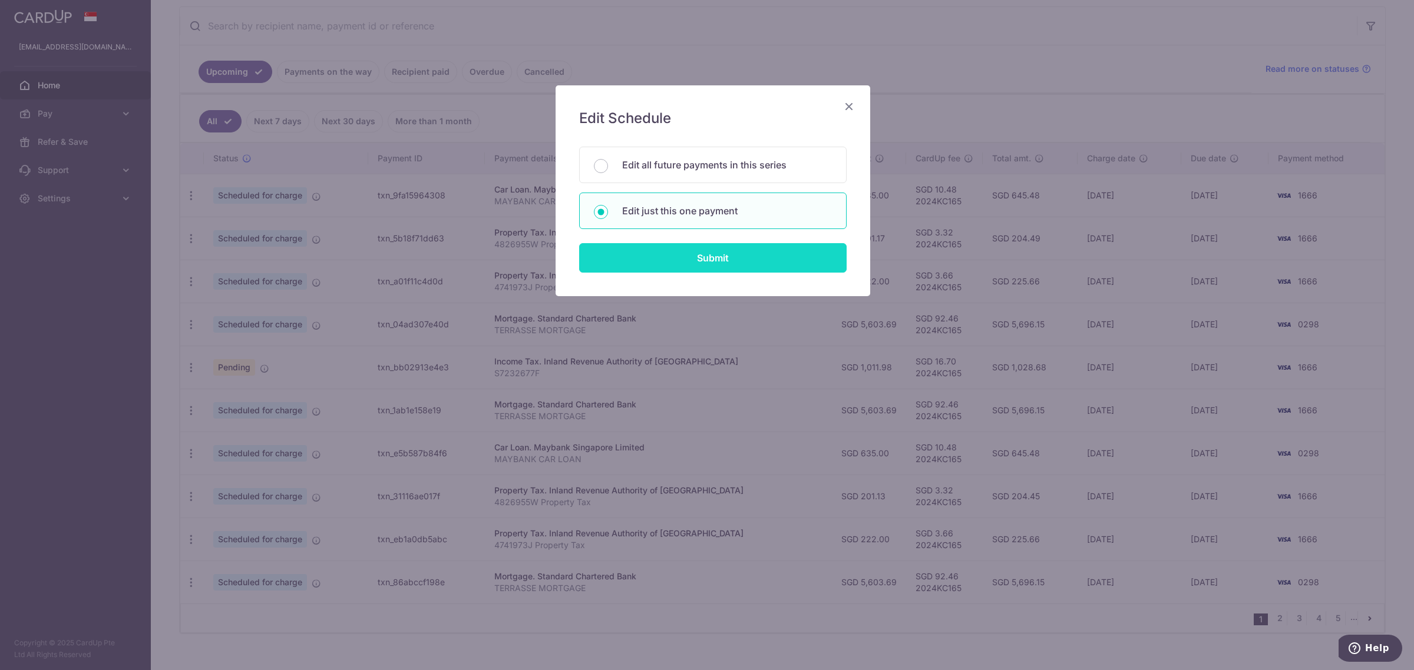
click at [694, 266] on input "Submit" at bounding box center [712, 257] width 267 height 29
radio input "true"
type input "635.00"
type input "[DATE]"
type input "MAYBANK CAR LOAN"
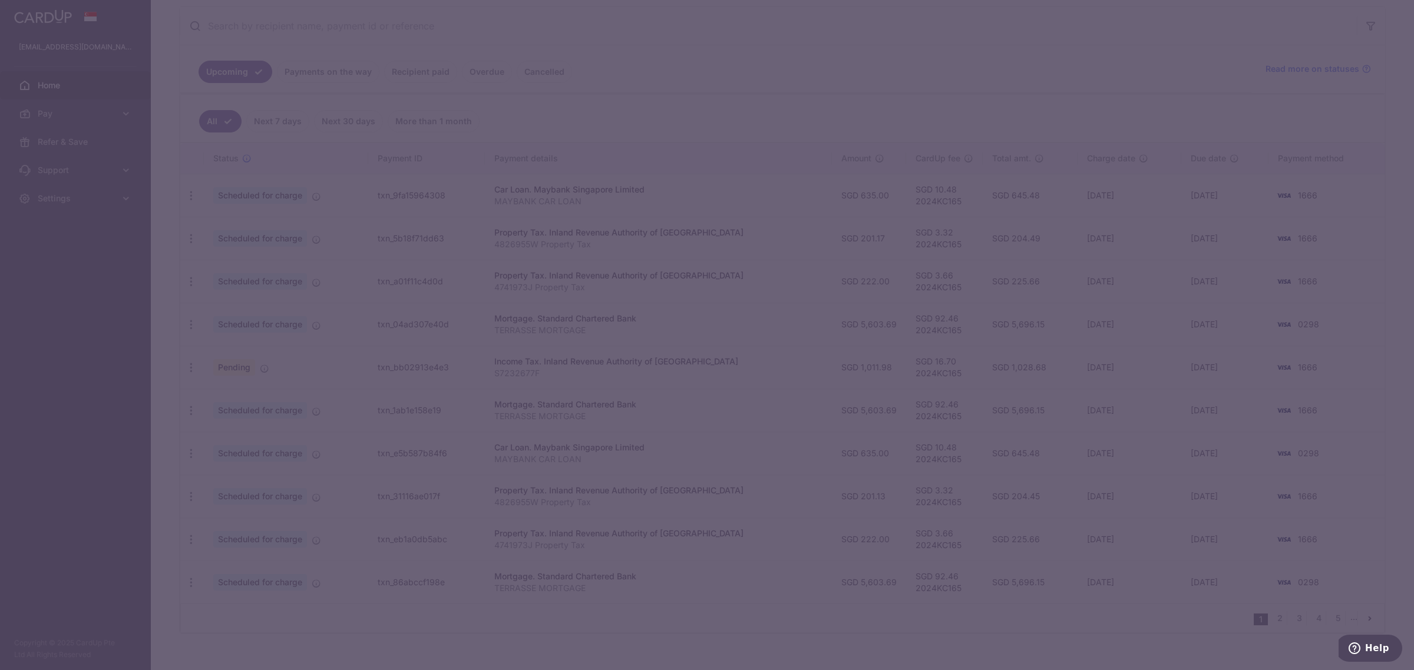
type input "2024KC165"
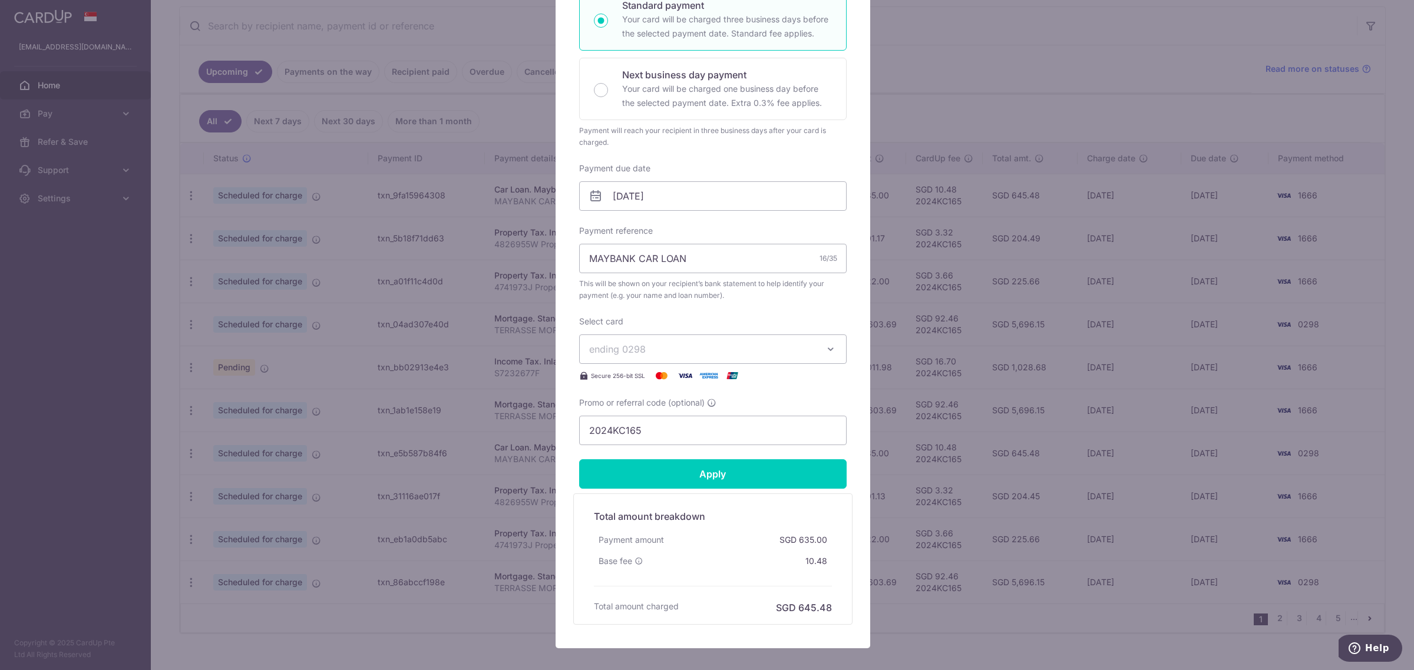
click at [722, 345] on span "ending 0298" at bounding box center [702, 349] width 226 height 14
click at [691, 433] on span "**** 1666" at bounding box center [712, 433] width 247 height 14
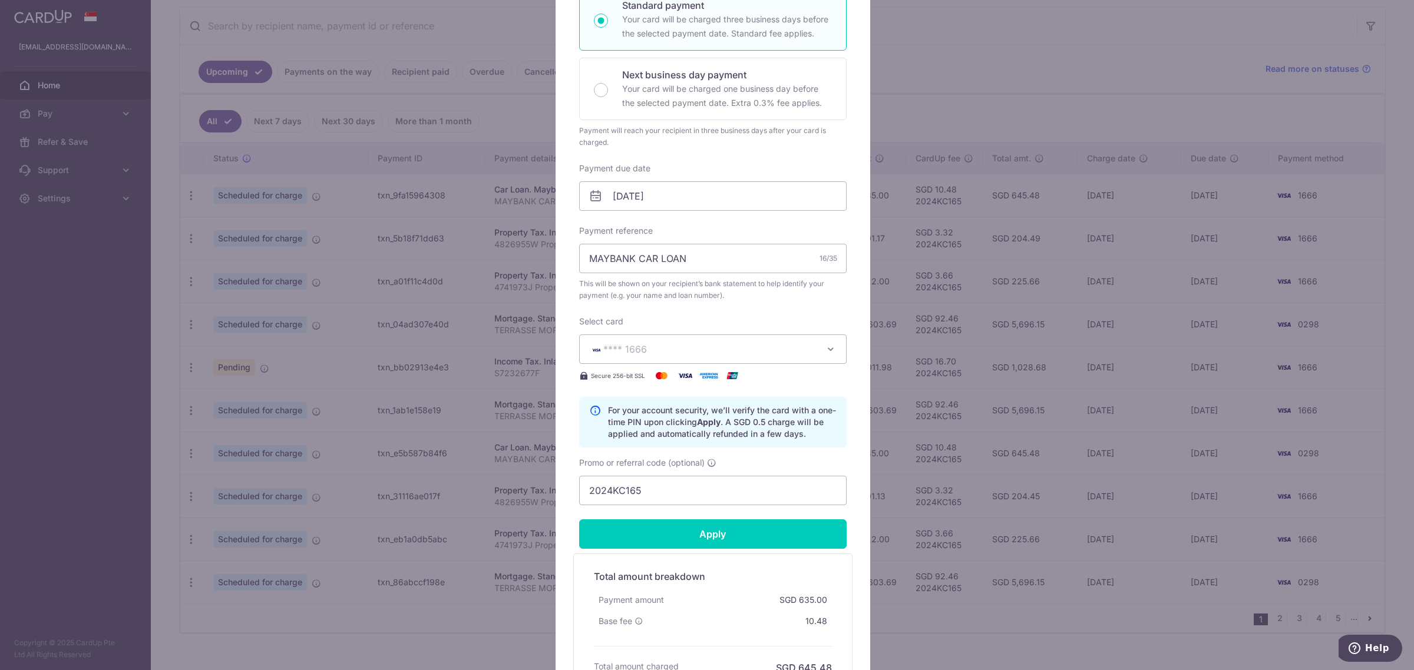
click at [974, 84] on div "Edit payment By clicking apply, you will make changes to all payments to Mayban…" at bounding box center [707, 335] width 1414 height 670
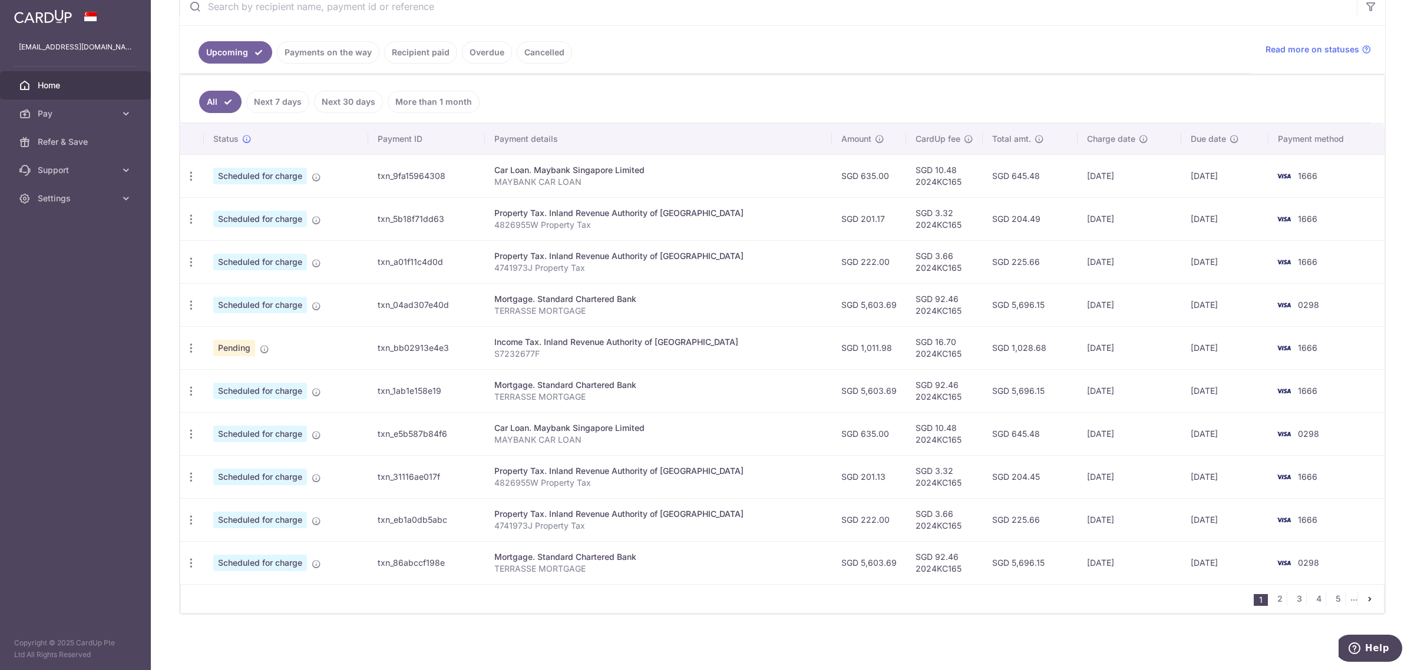
scroll to position [0, 0]
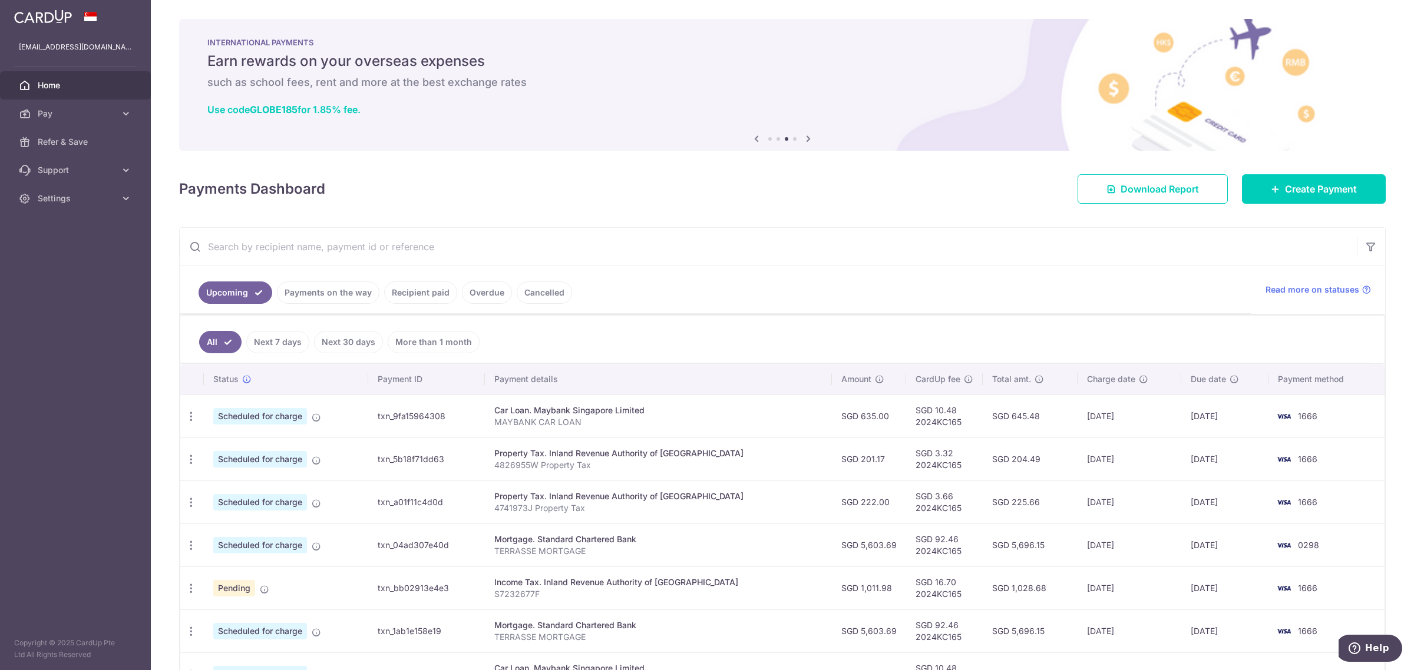
click at [590, 159] on div "× Pause Schedule Pause all future payments in this series Pause just this one p…" at bounding box center [782, 335] width 1263 height 670
